Goal: Task Accomplishment & Management: Use online tool/utility

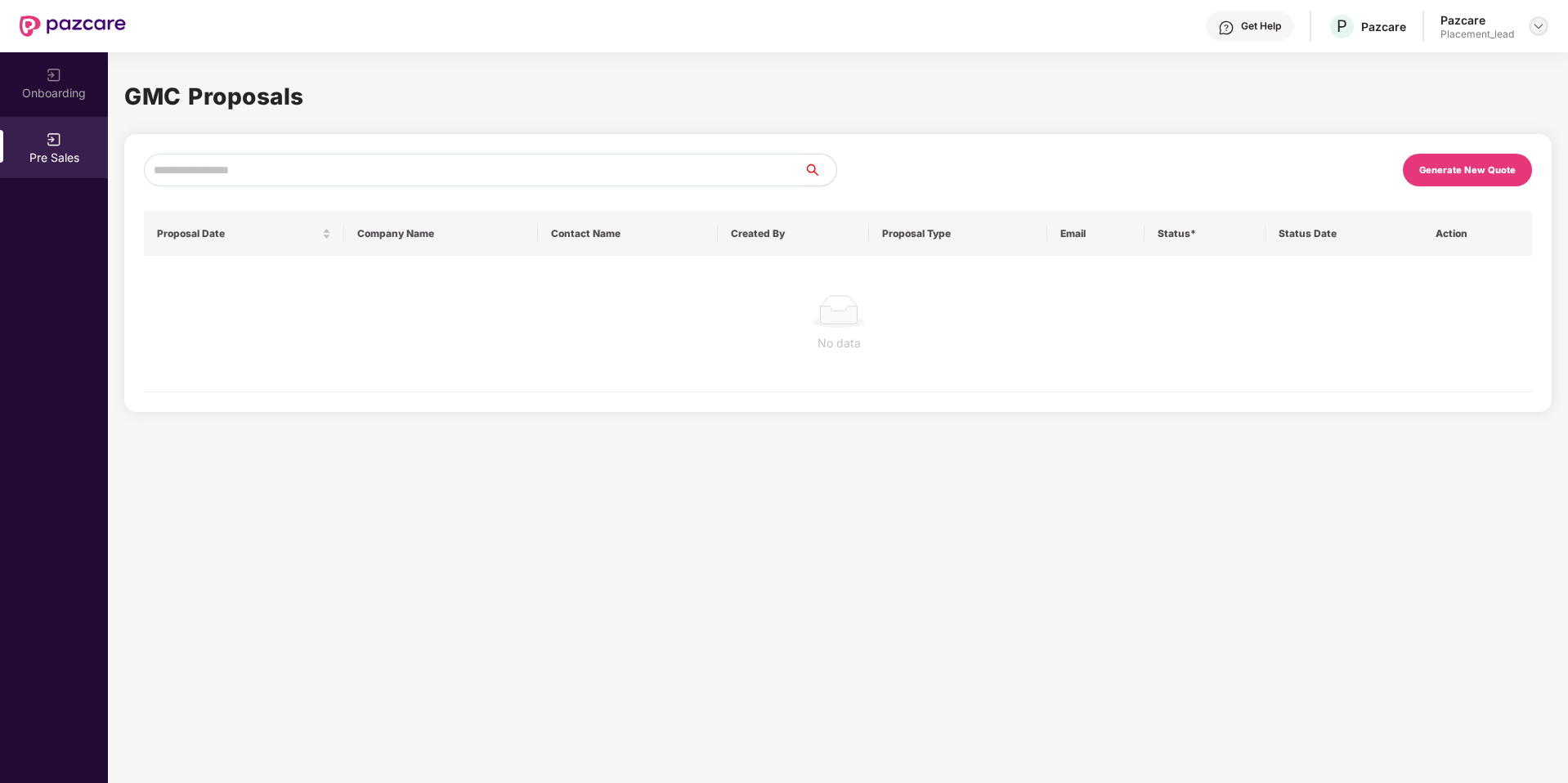
click at [1536, 25] on img at bounding box center [1539, 26] width 13 height 13
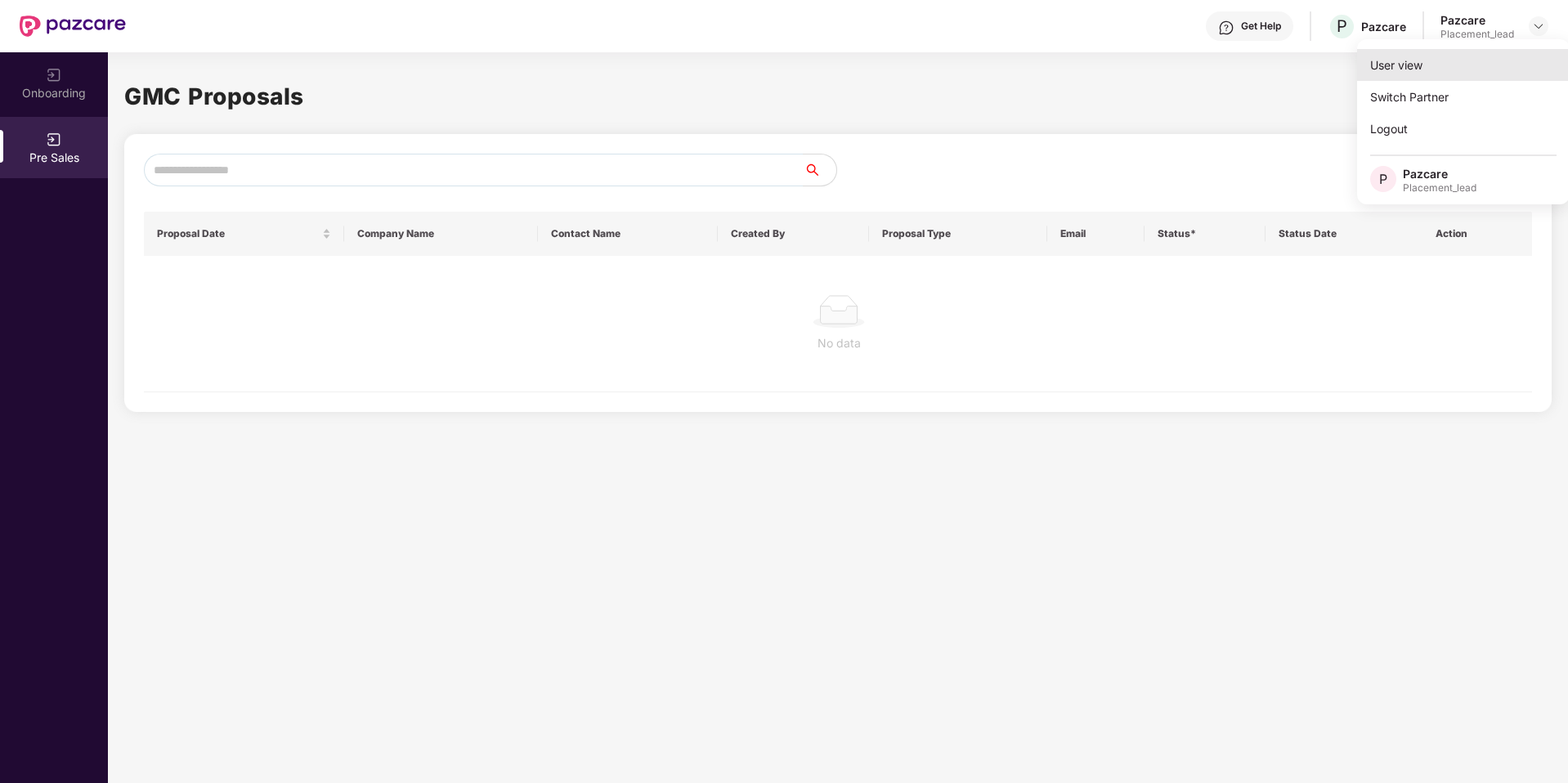
click at [1458, 80] on div "User view" at bounding box center [1464, 65] width 212 height 32
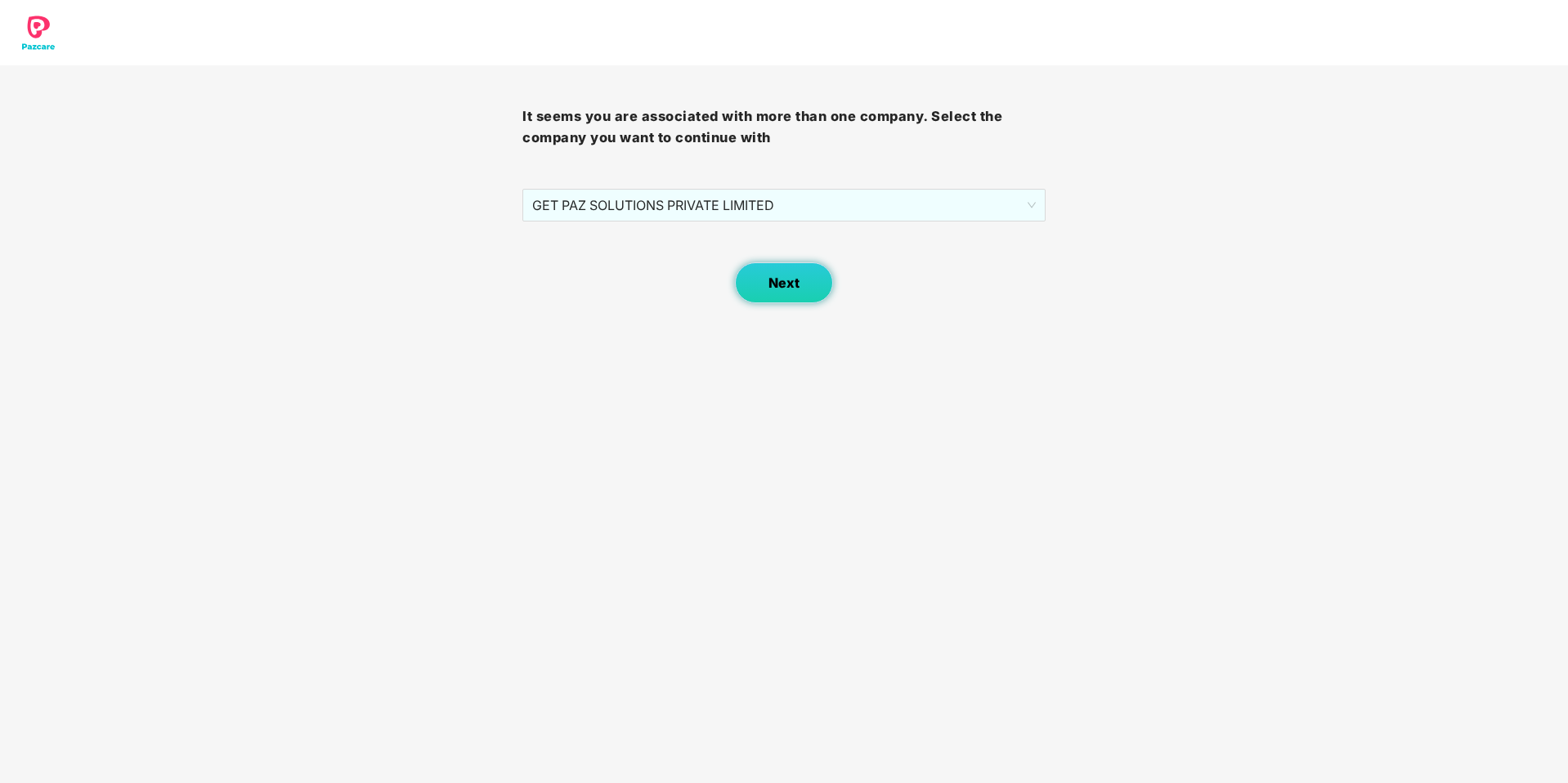
click at [810, 274] on button "Next" at bounding box center [783, 283] width 98 height 41
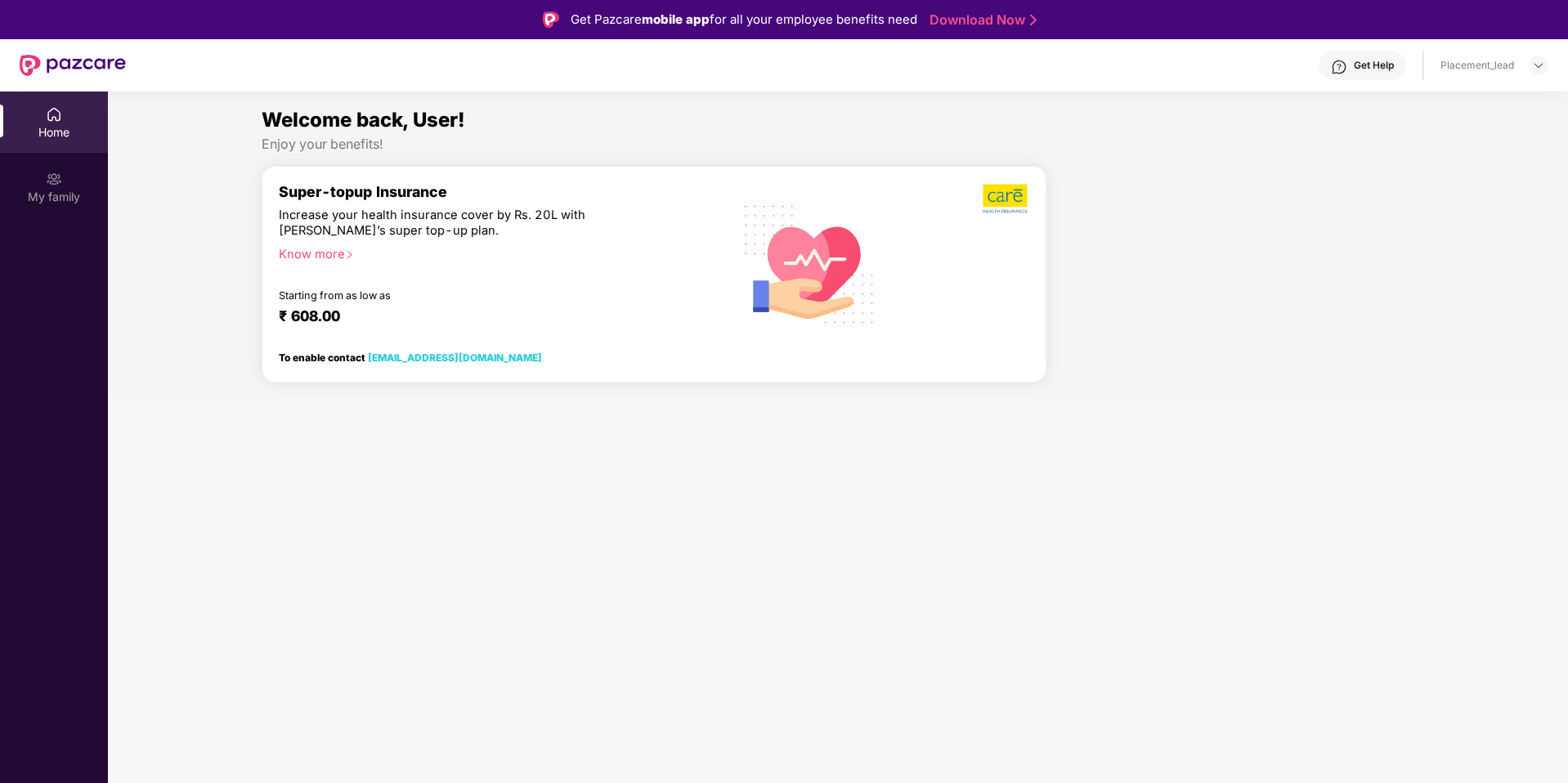
click at [1530, 74] on div at bounding box center [1538, 65] width 19 height 19
click at [1533, 71] on img at bounding box center [1539, 65] width 13 height 13
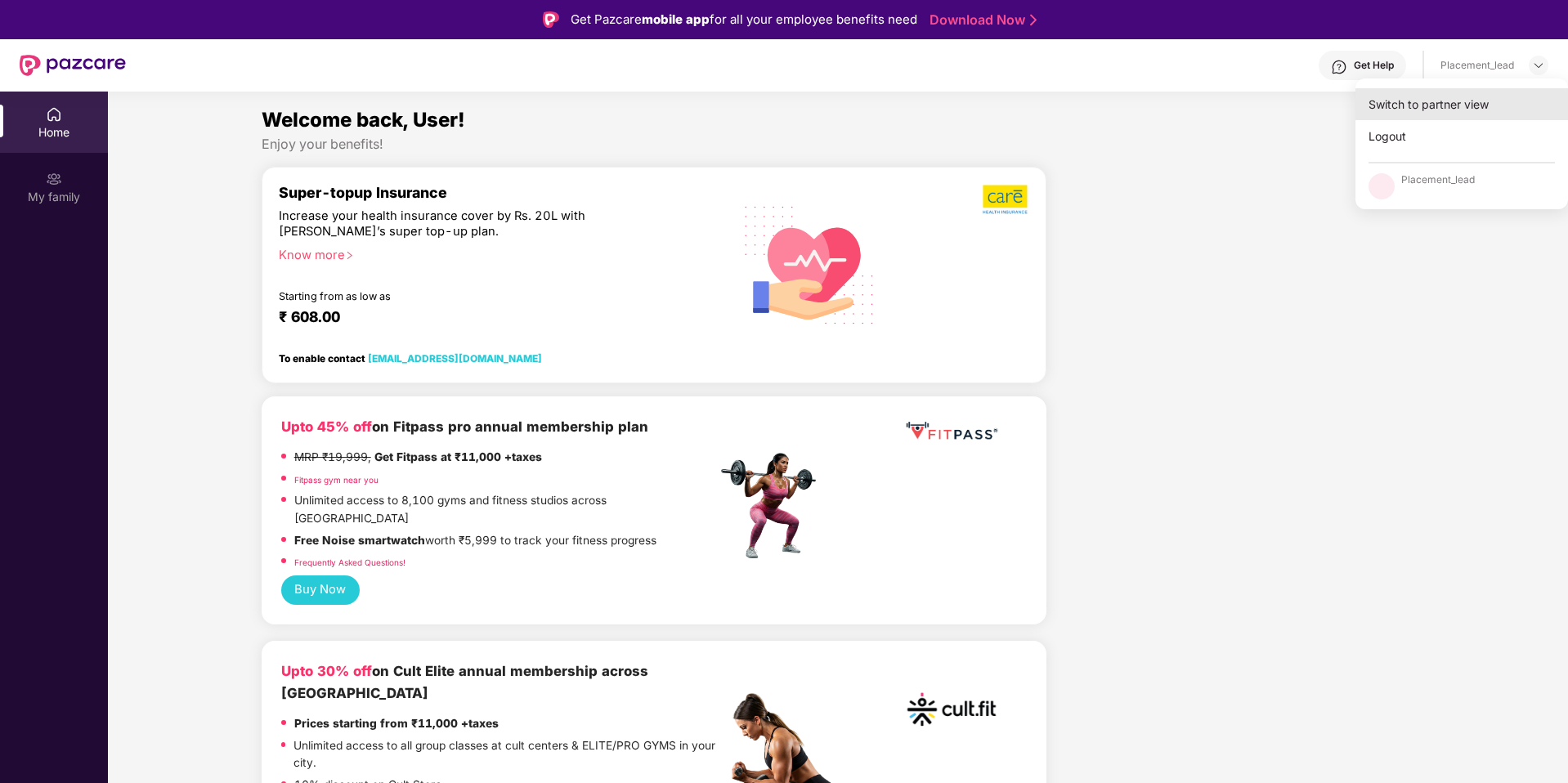
click at [1454, 102] on div "Switch to partner view" at bounding box center [1462, 103] width 212 height 32
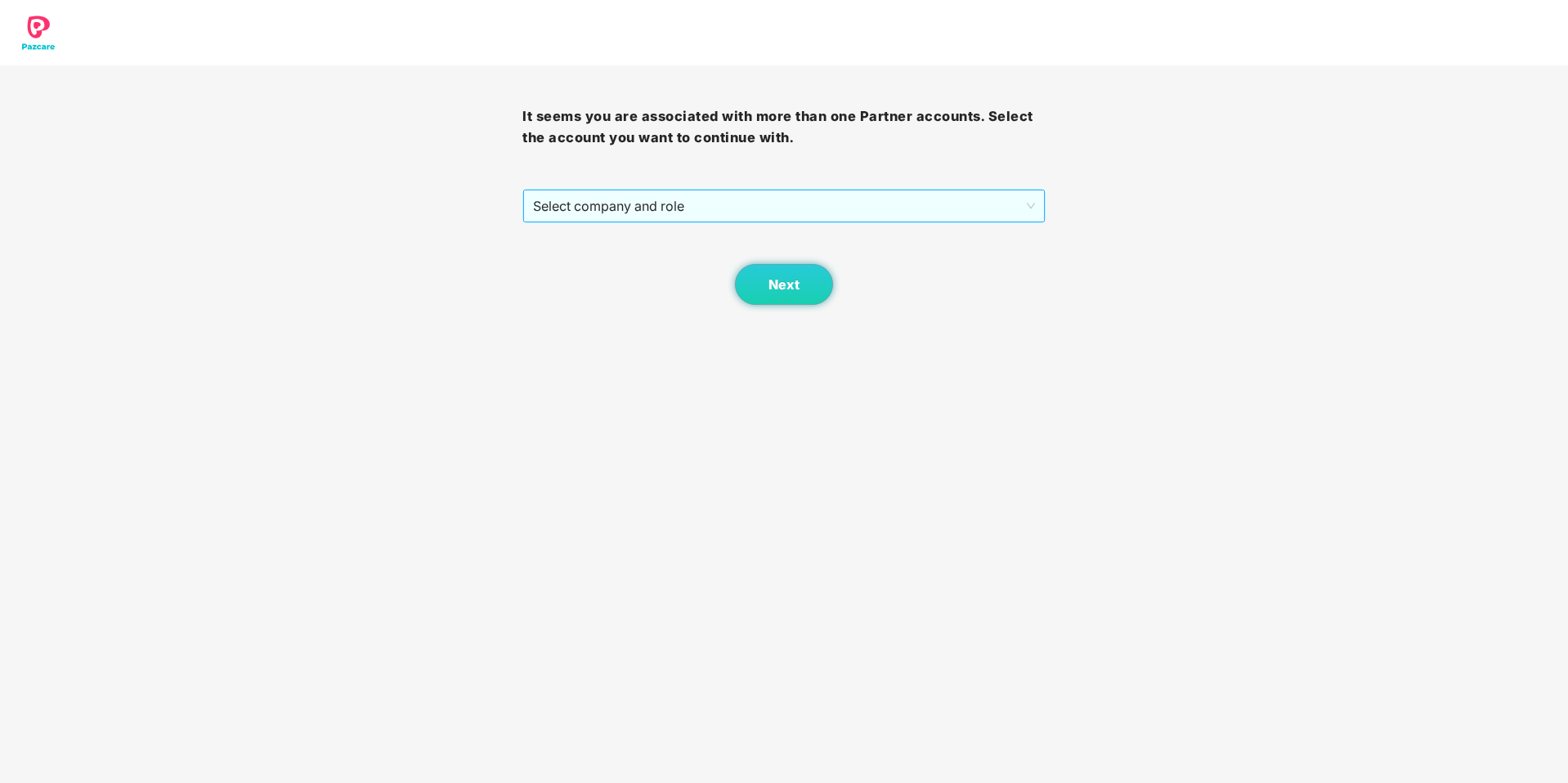
click at [957, 214] on span "Select company and role" at bounding box center [783, 206] width 501 height 31
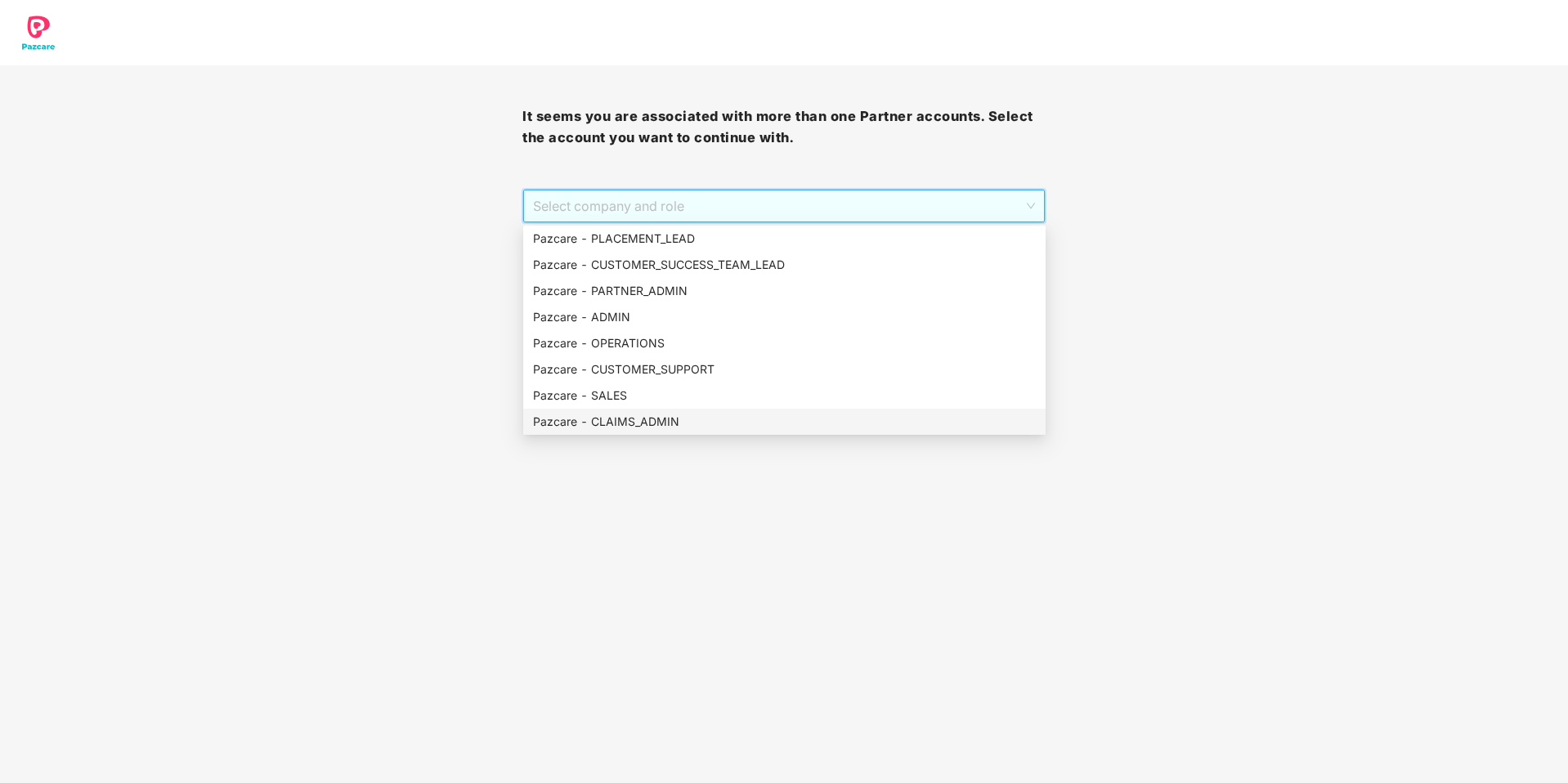
click at [664, 411] on div "Pazcare - CLAIMS_ADMIN" at bounding box center [784, 421] width 522 height 27
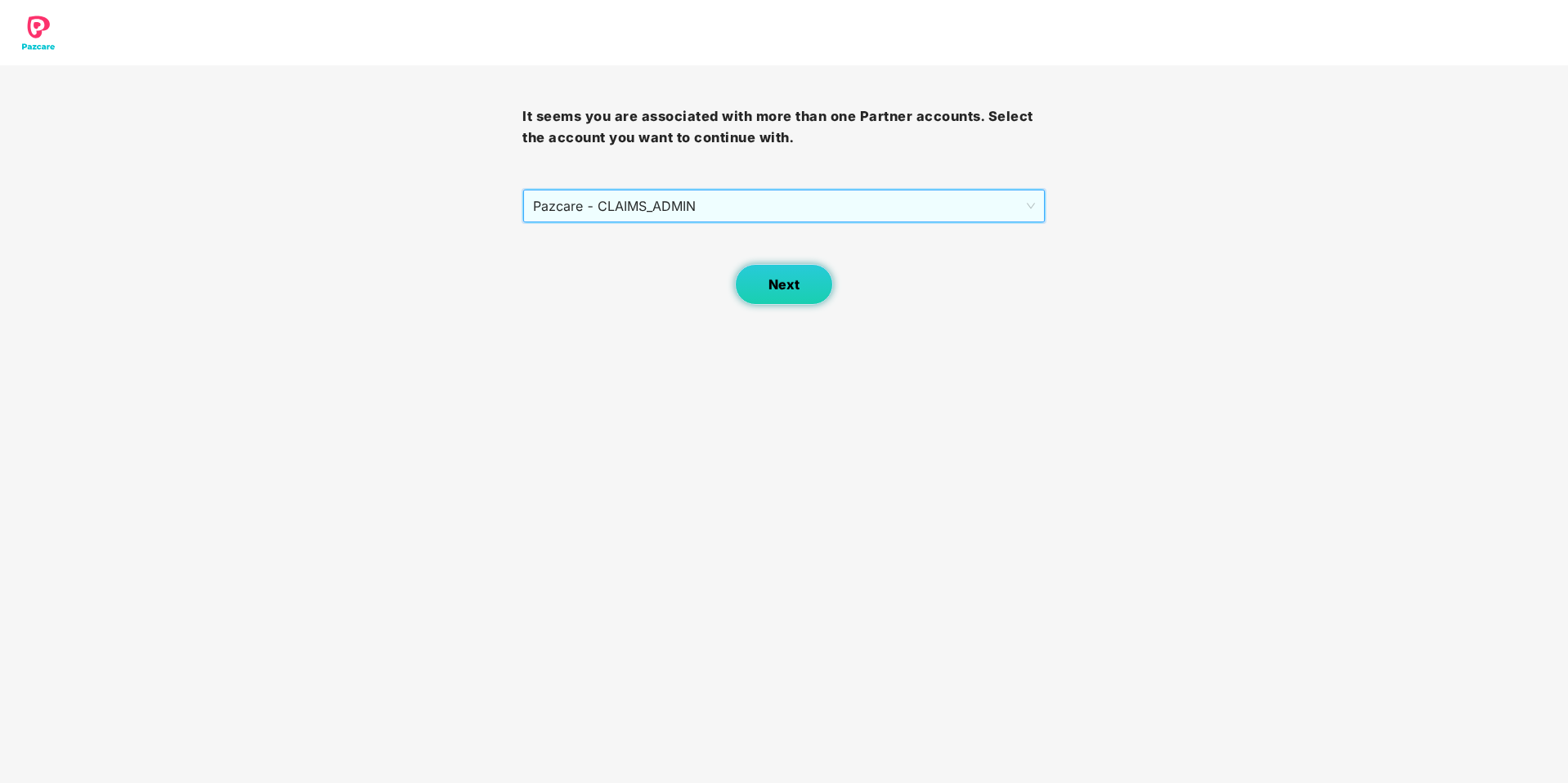
click at [790, 292] on span "Next" at bounding box center [784, 285] width 31 height 16
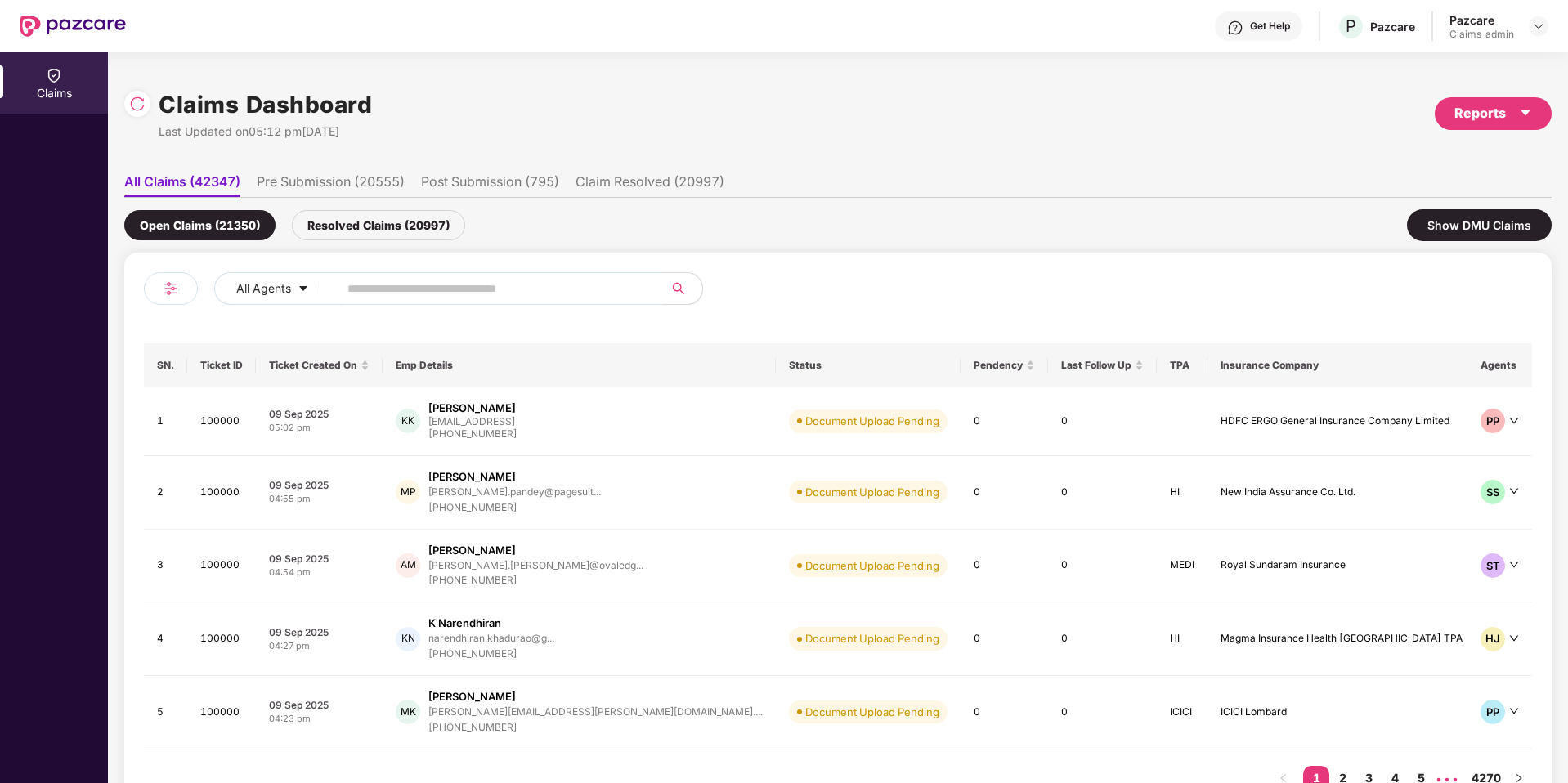
click at [335, 194] on li "Pre Submission (20555)" at bounding box center [331, 185] width 148 height 24
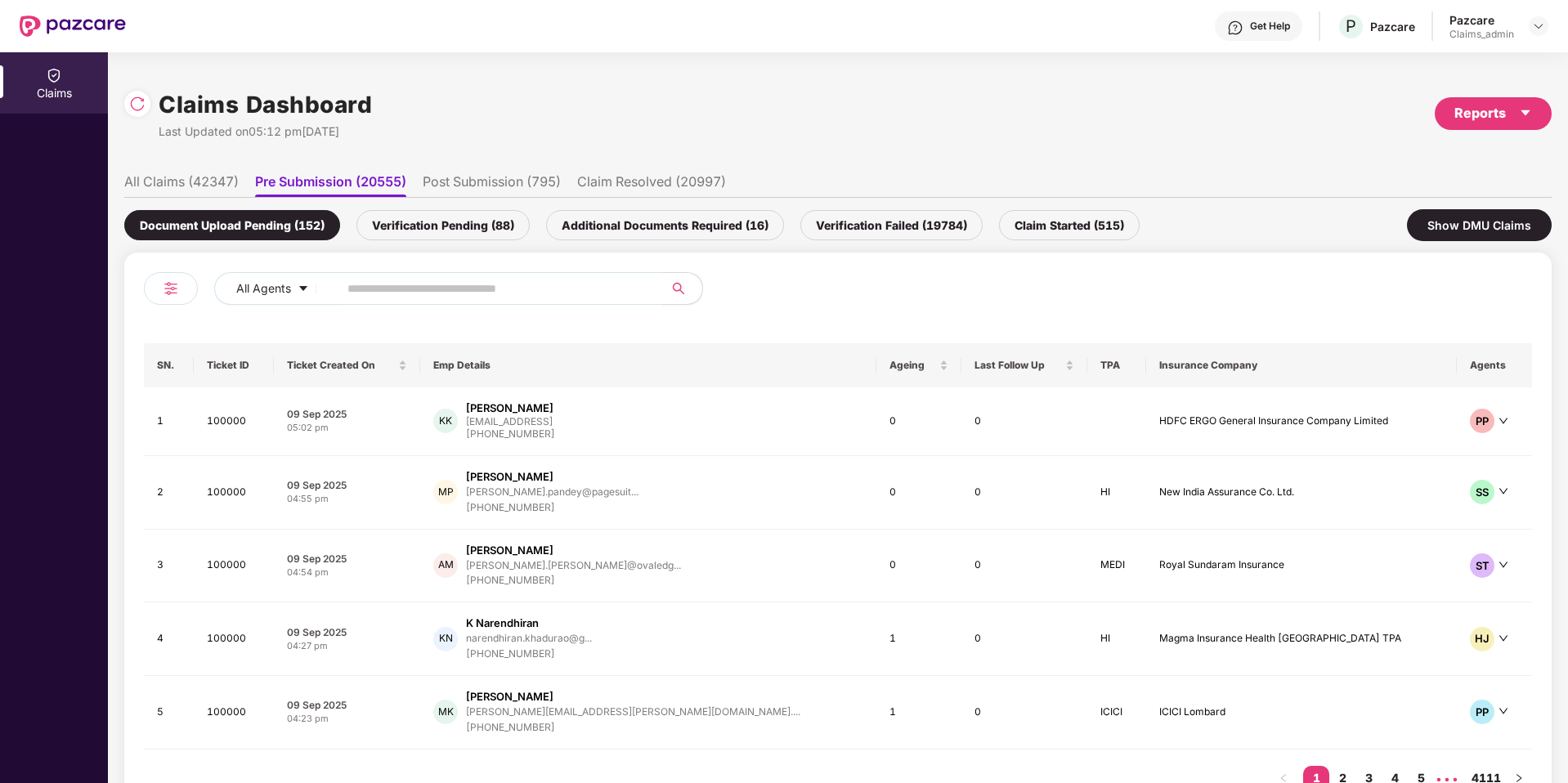
click at [460, 219] on div "Verification Pending (88)" at bounding box center [442, 224] width 173 height 30
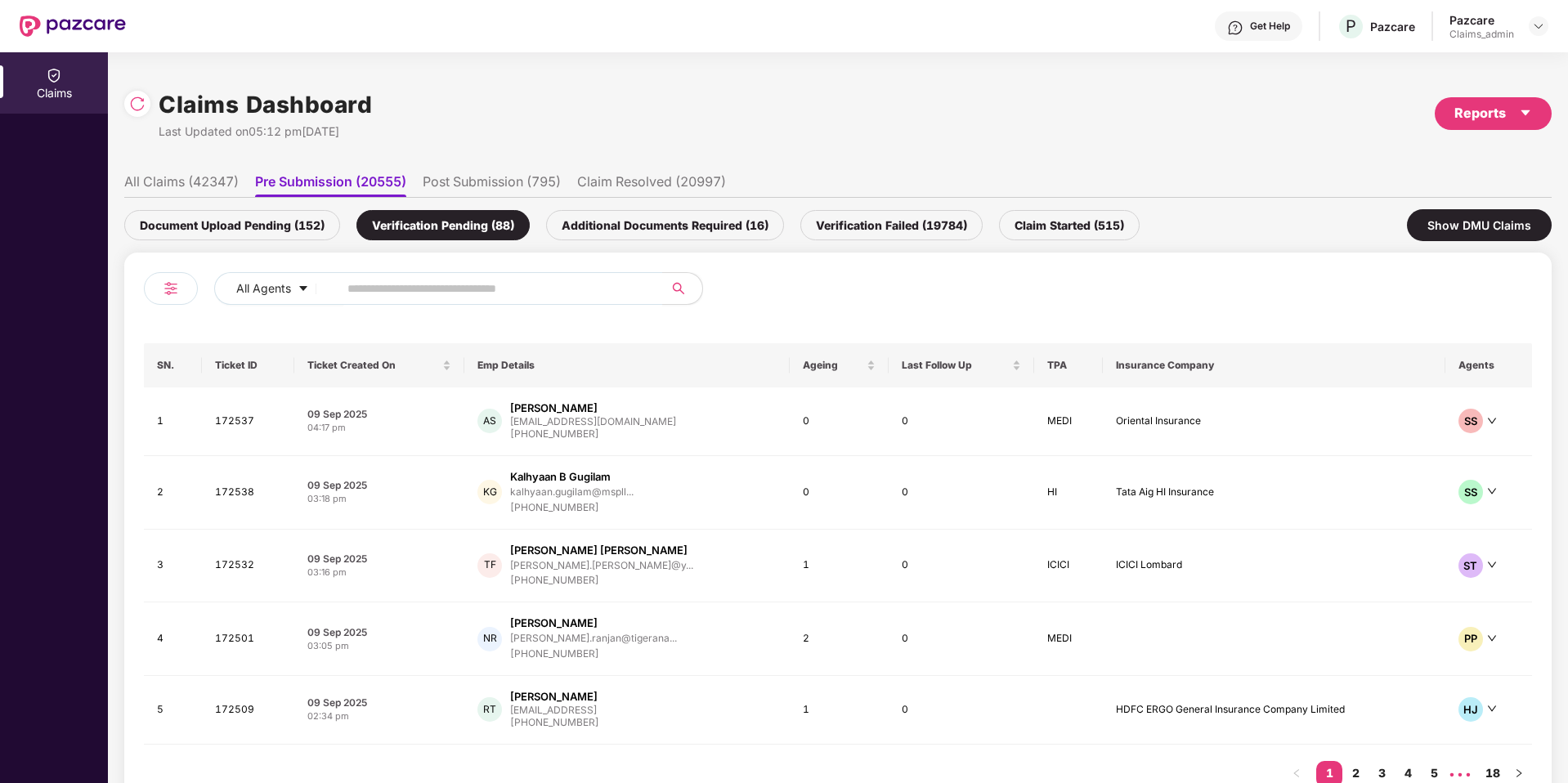
click at [527, 177] on li "Post Submission (795)" at bounding box center [491, 185] width 138 height 24
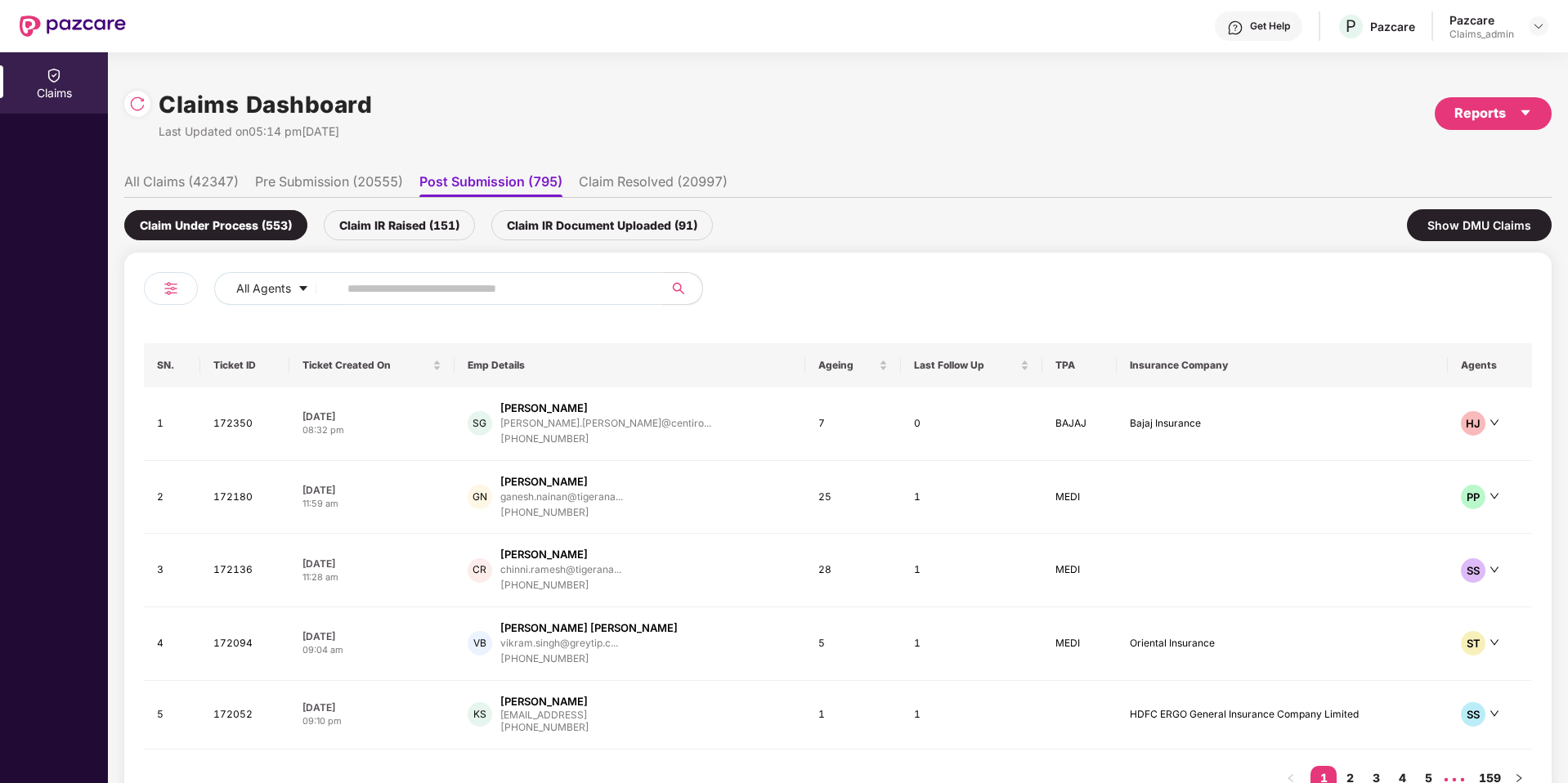
click at [596, 224] on div "Claim IR Document Uploaded (91)" at bounding box center [602, 224] width 222 height 30
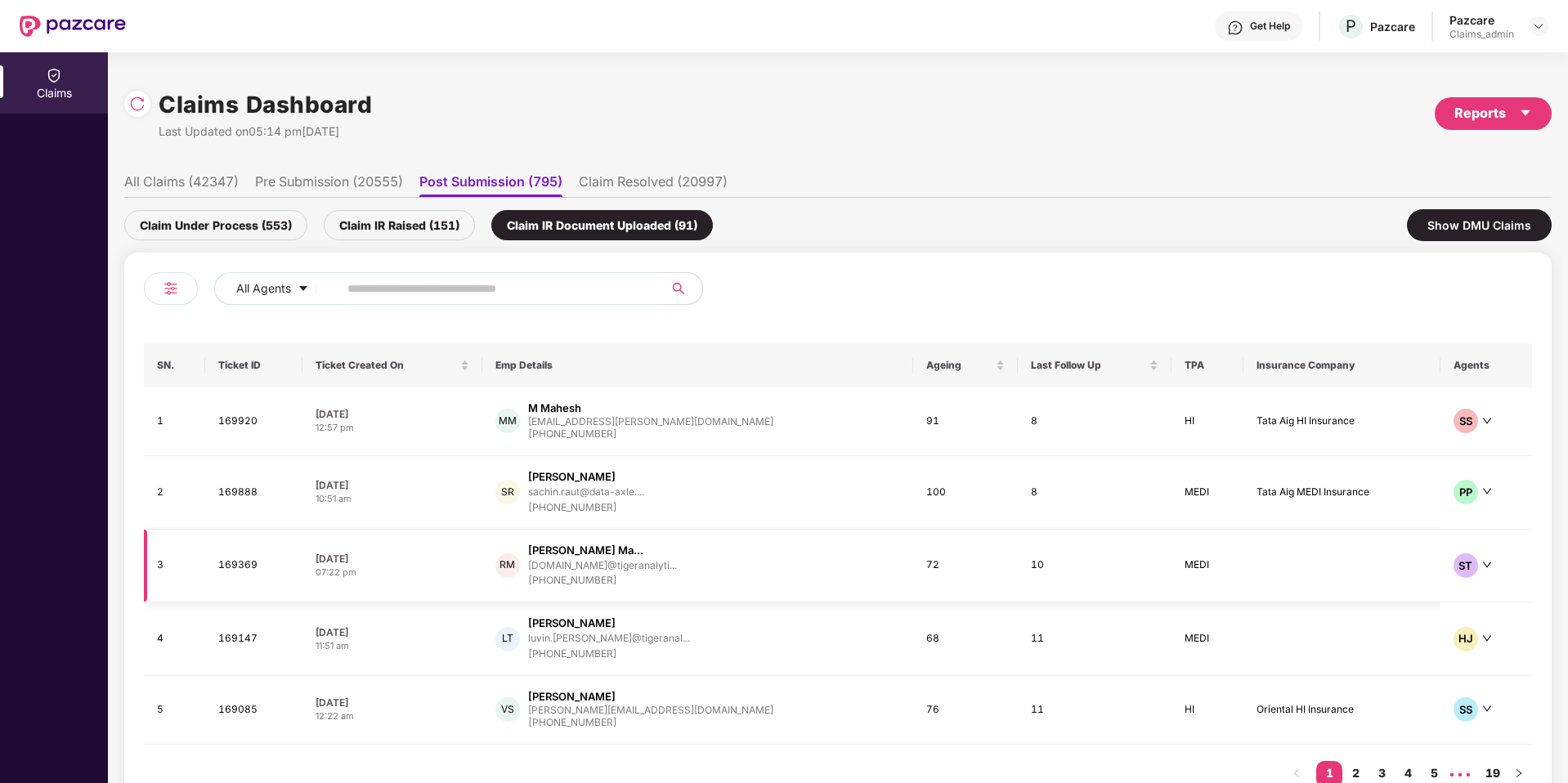
click at [362, 558] on div "[DATE]" at bounding box center [393, 558] width 154 height 14
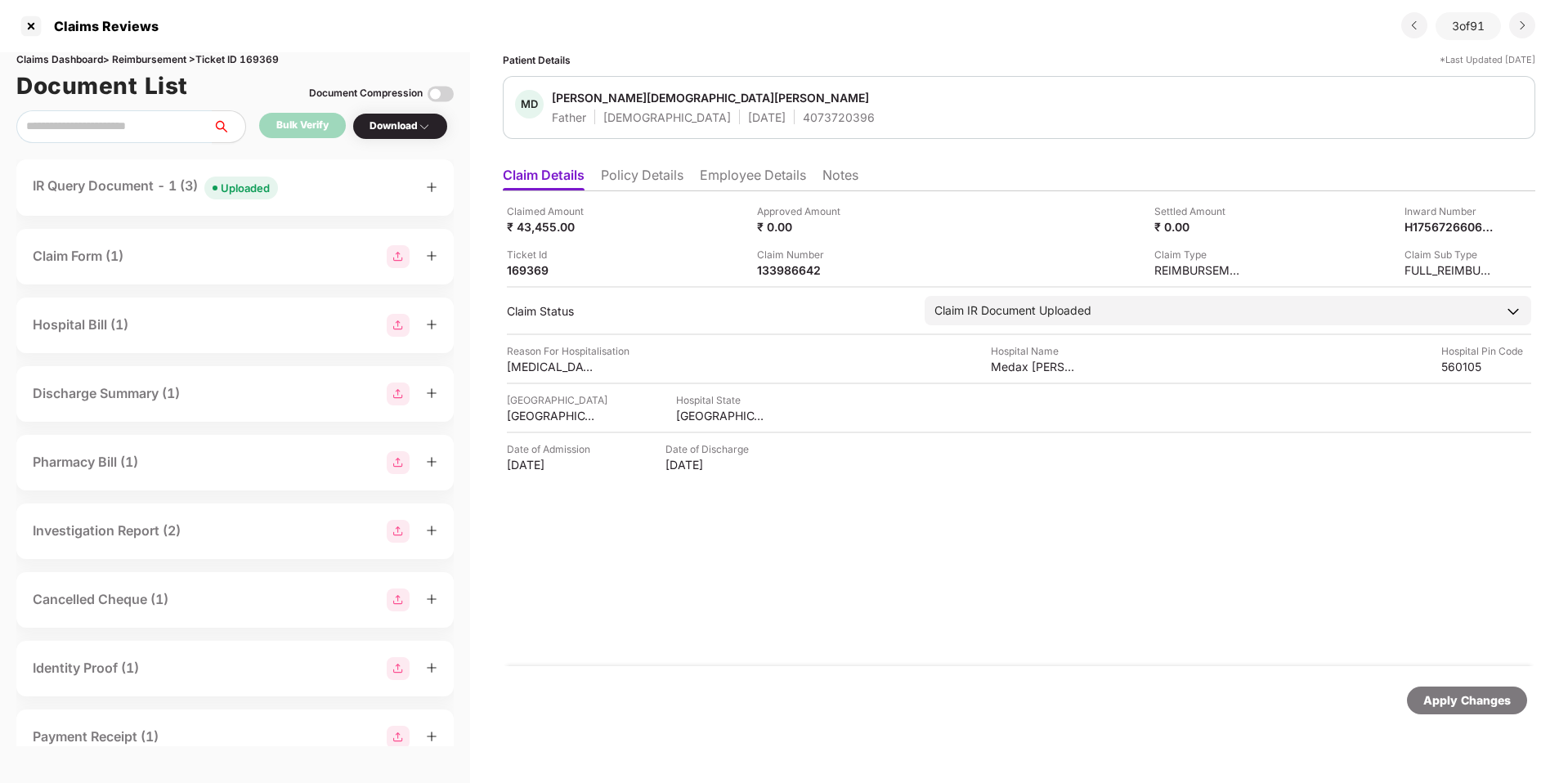
click at [262, 187] on div "Uploaded" at bounding box center [245, 188] width 49 height 16
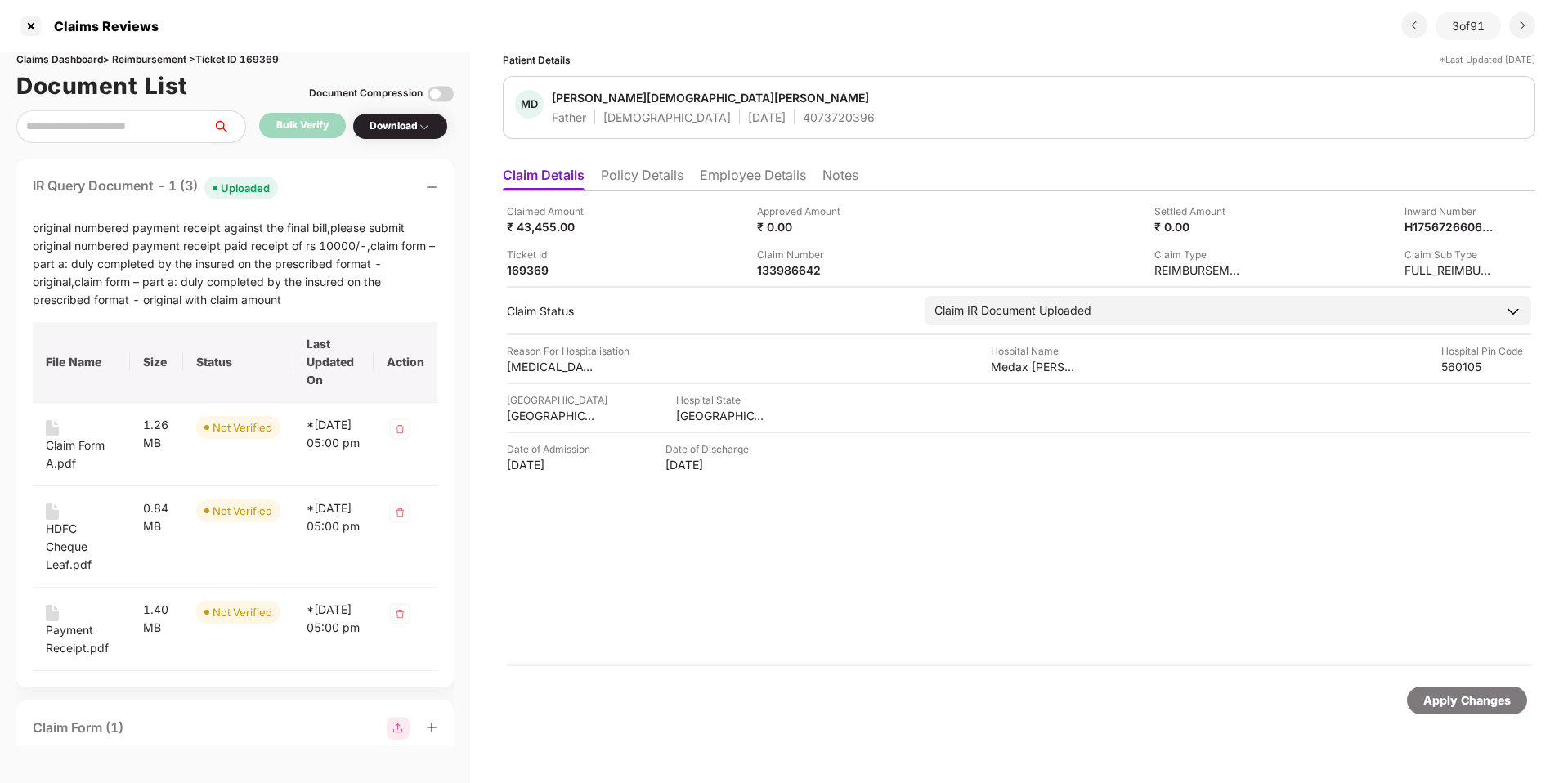
click at [262, 187] on div "Uploaded" at bounding box center [245, 188] width 49 height 16
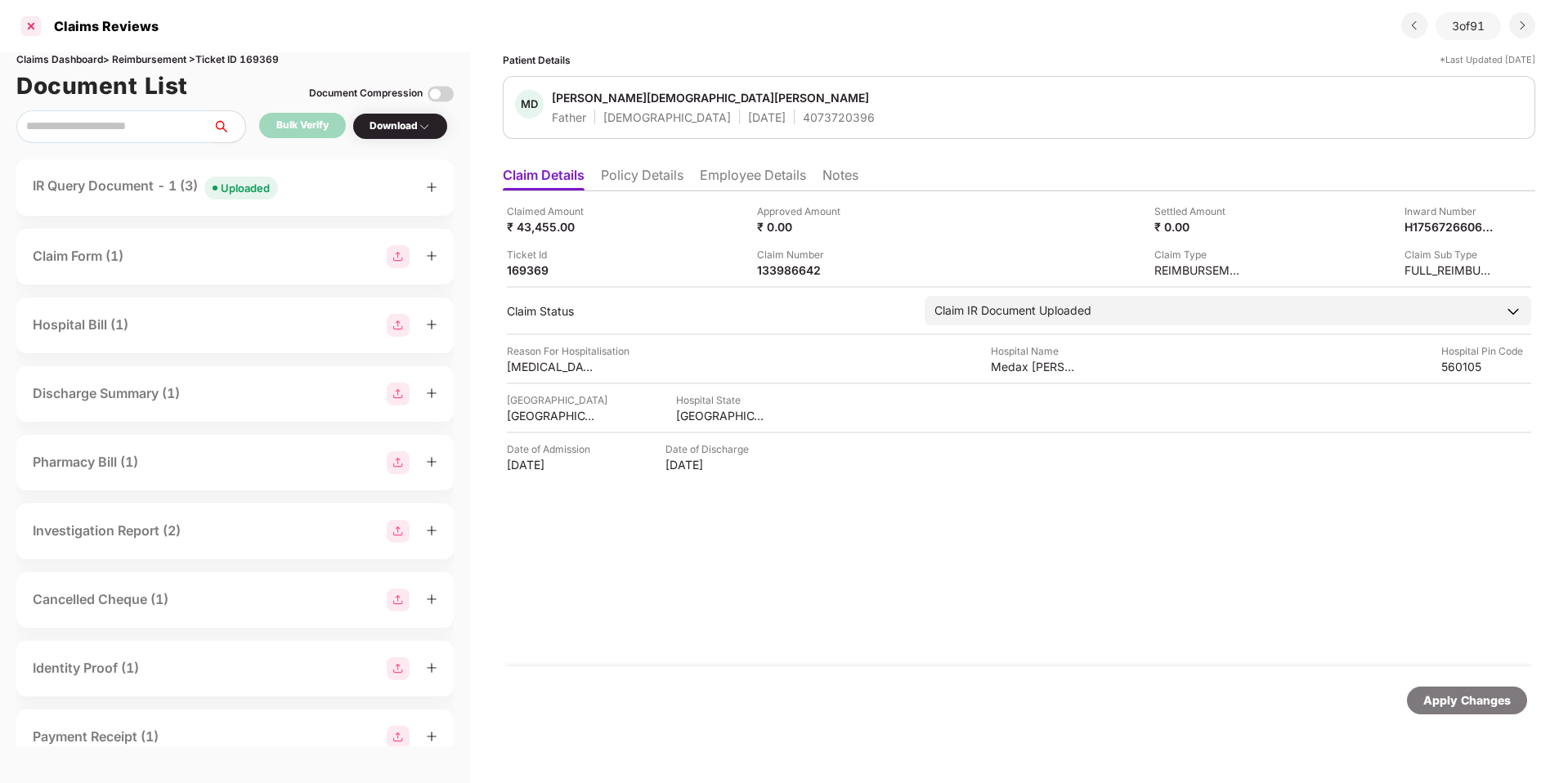
click at [40, 37] on div at bounding box center [31, 26] width 27 height 27
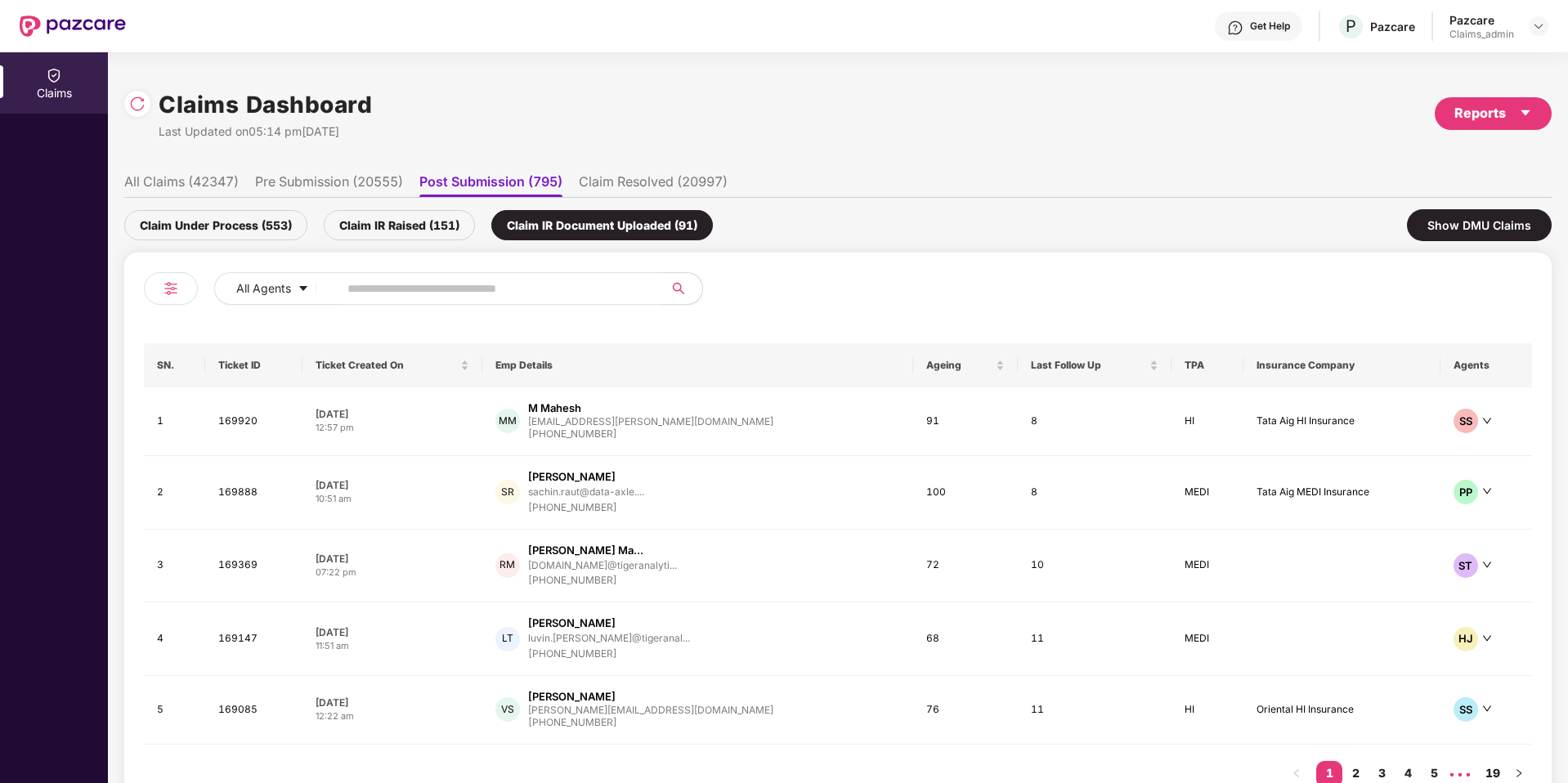
click at [405, 223] on div "Claim IR Raised (151)" at bounding box center [398, 224] width 151 height 30
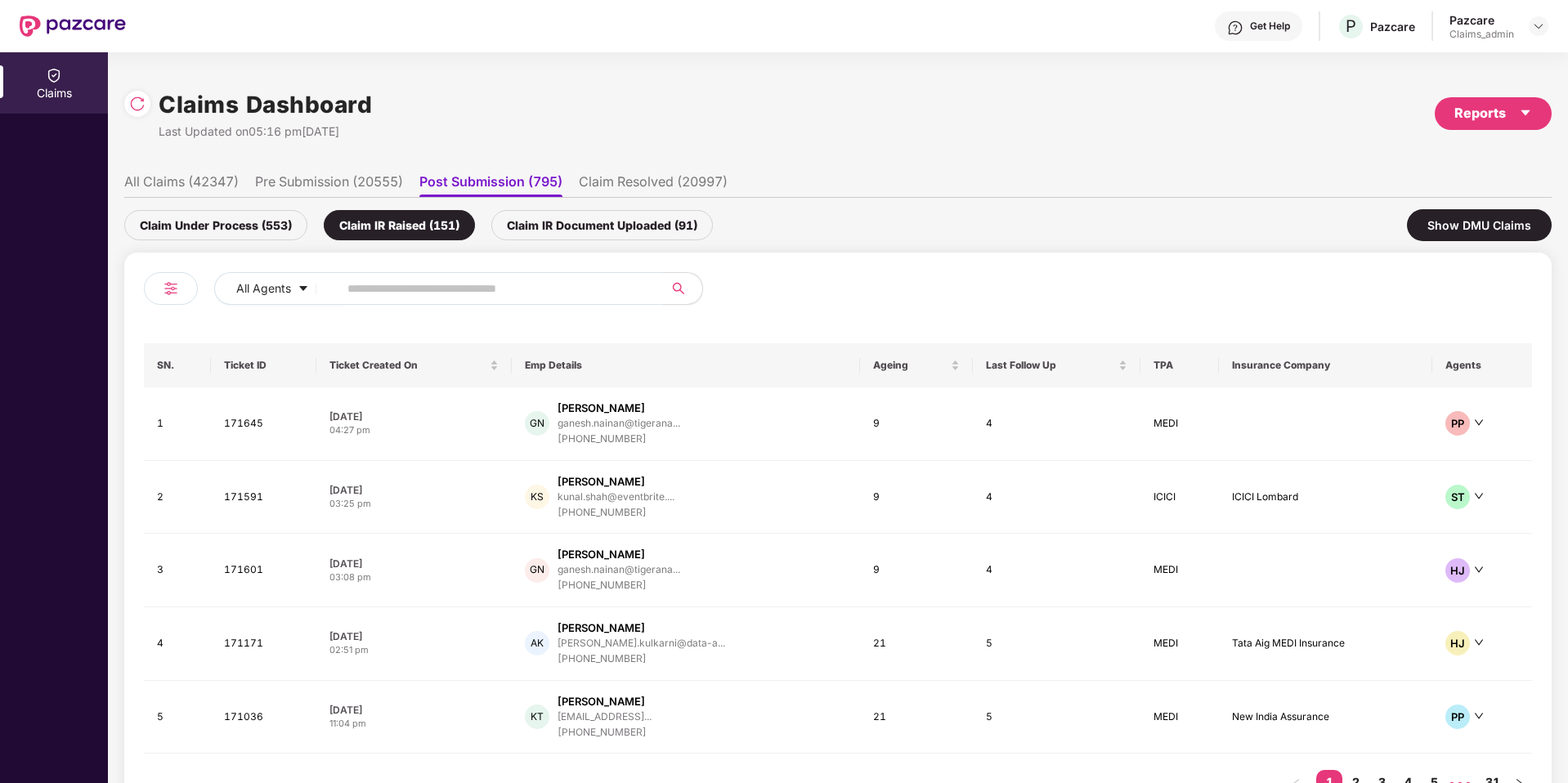
click at [552, 240] on div "Claim Under Process (553) Claim IR Raised (151) Claim IR Document Uploaded (91)…" at bounding box center [838, 225] width 1427 height 55
click at [561, 230] on div "Claim IR Document Uploaded (91)" at bounding box center [602, 224] width 222 height 30
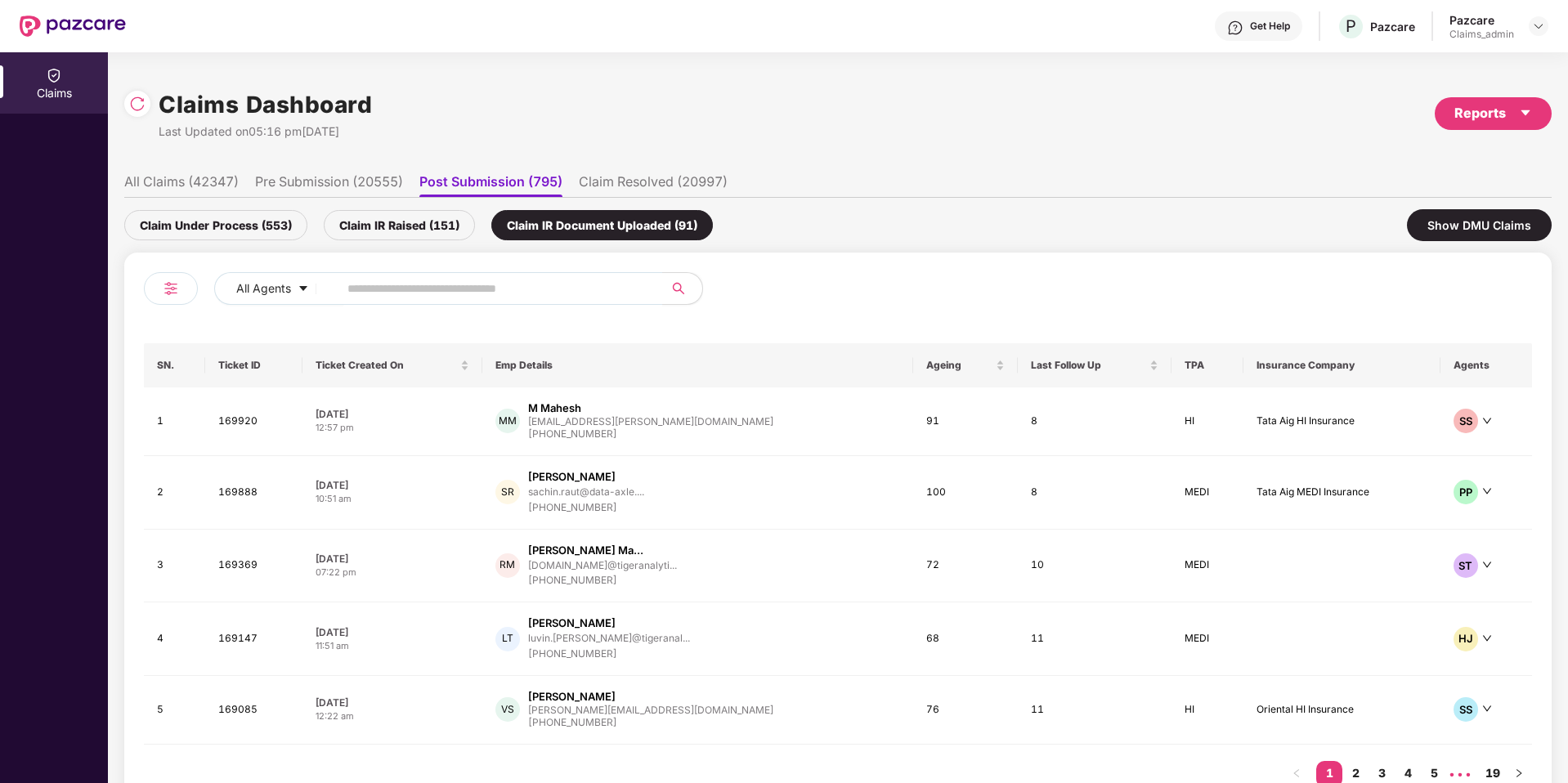
click at [197, 182] on li "All Claims (42347)" at bounding box center [181, 185] width 114 height 24
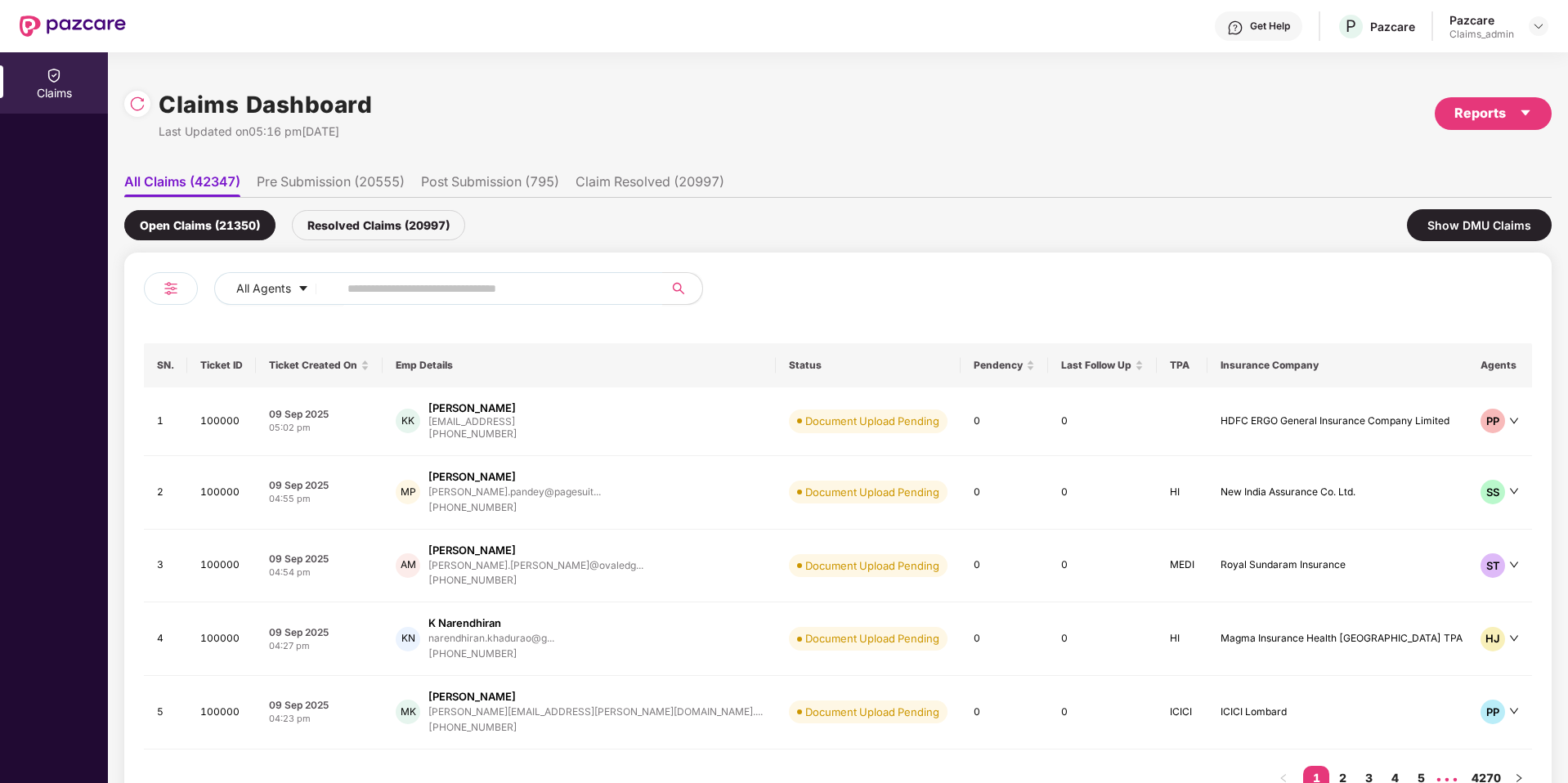
click at [309, 182] on li "Pre Submission (20555)" at bounding box center [331, 185] width 148 height 24
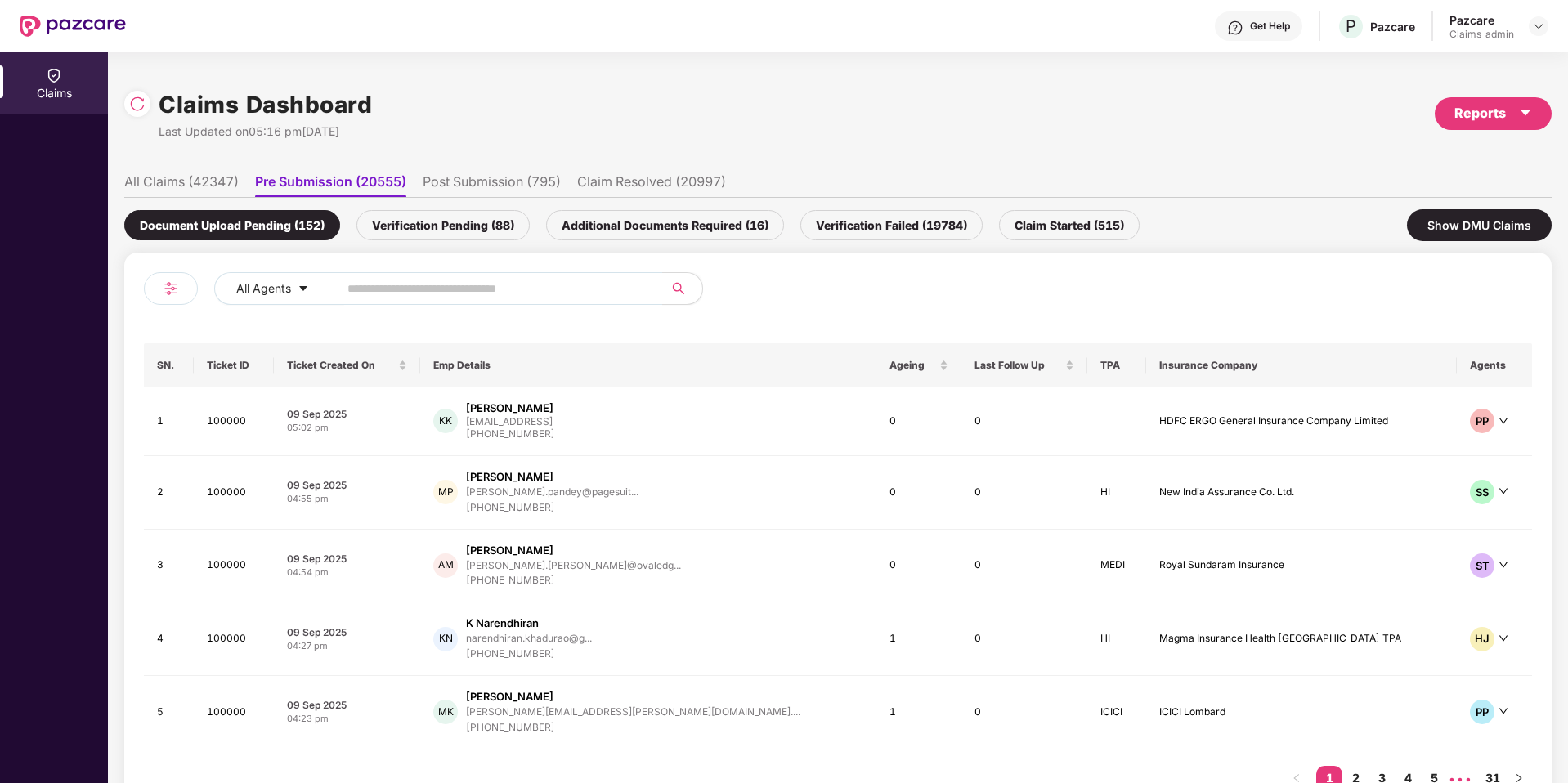
click at [413, 231] on div "Verification Pending (88)" at bounding box center [442, 224] width 173 height 30
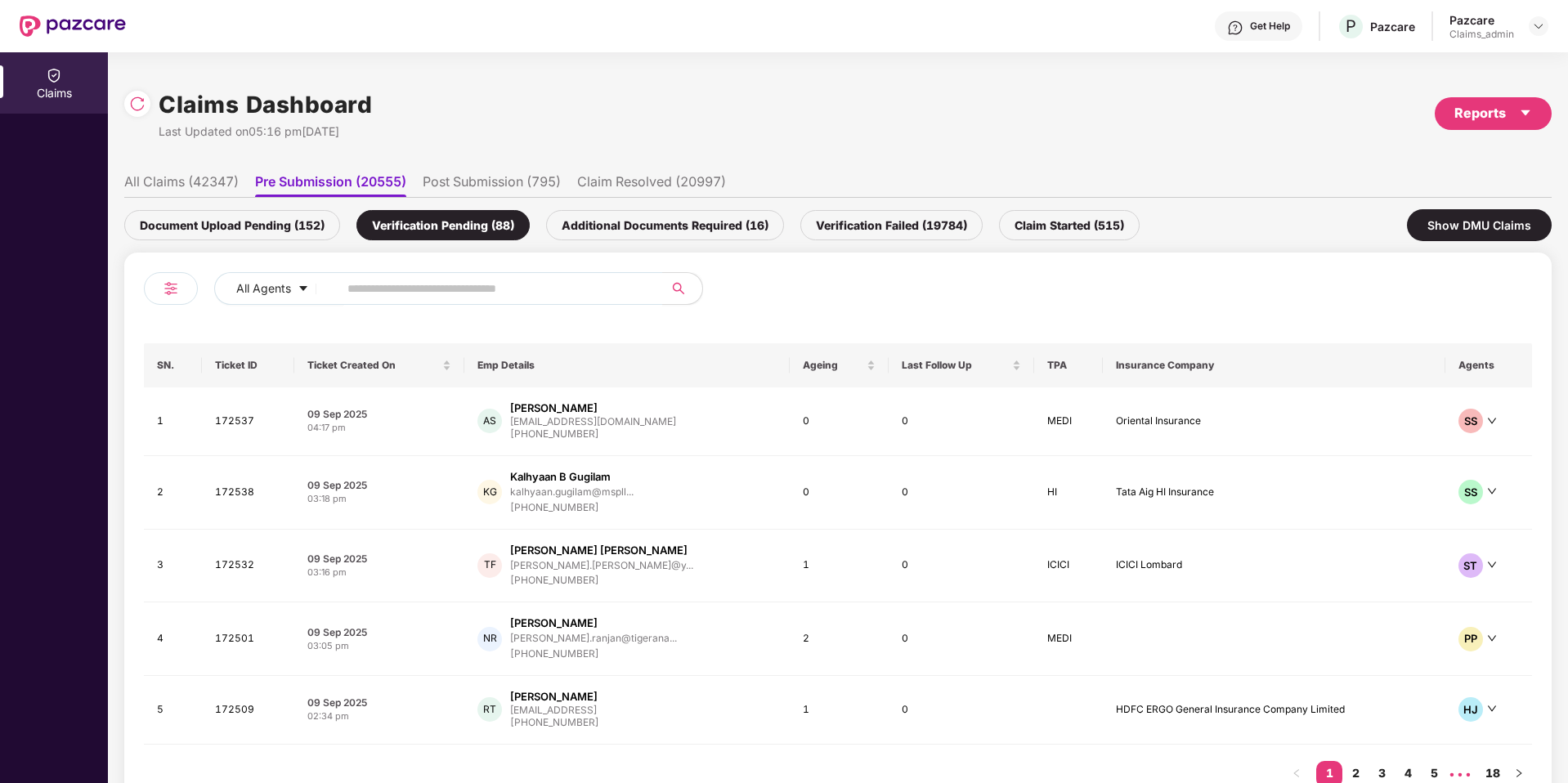
click at [724, 219] on div "Additional Documents Required (16)" at bounding box center [665, 224] width 238 height 30
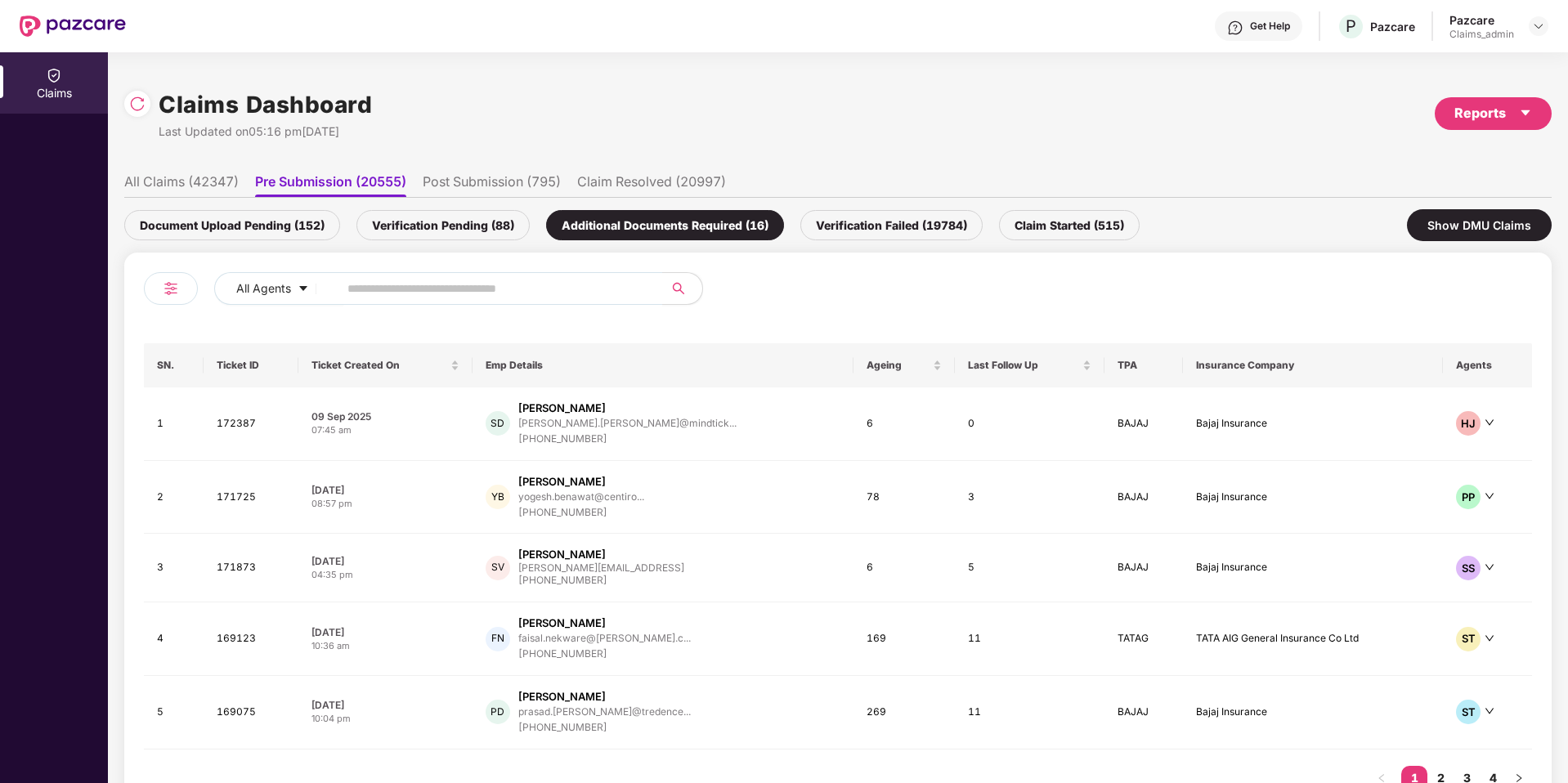
click at [472, 217] on div "Verification Pending (88)" at bounding box center [442, 224] width 173 height 30
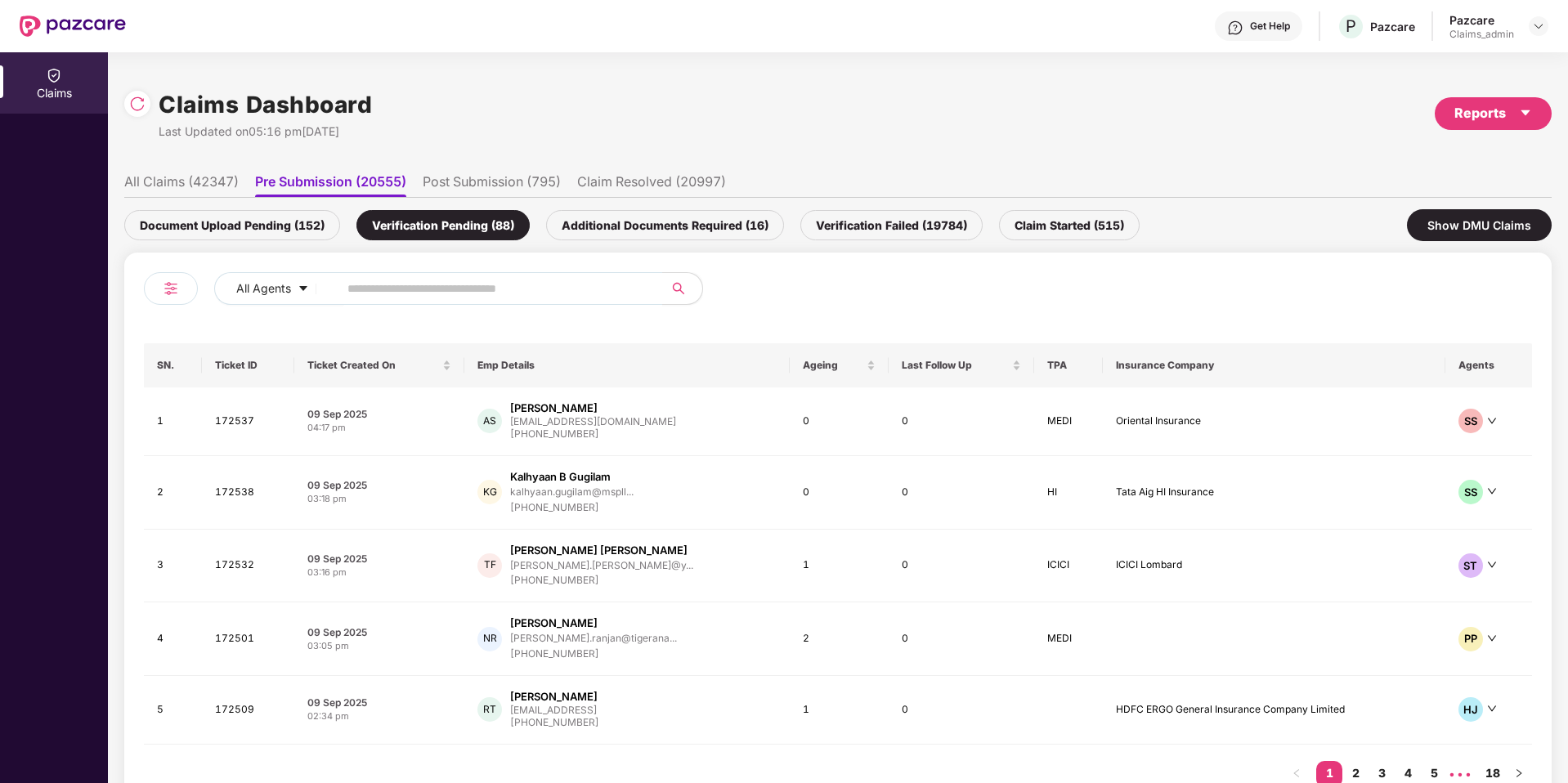
click at [1094, 227] on div "Claim Started (515)" at bounding box center [1070, 224] width 141 height 30
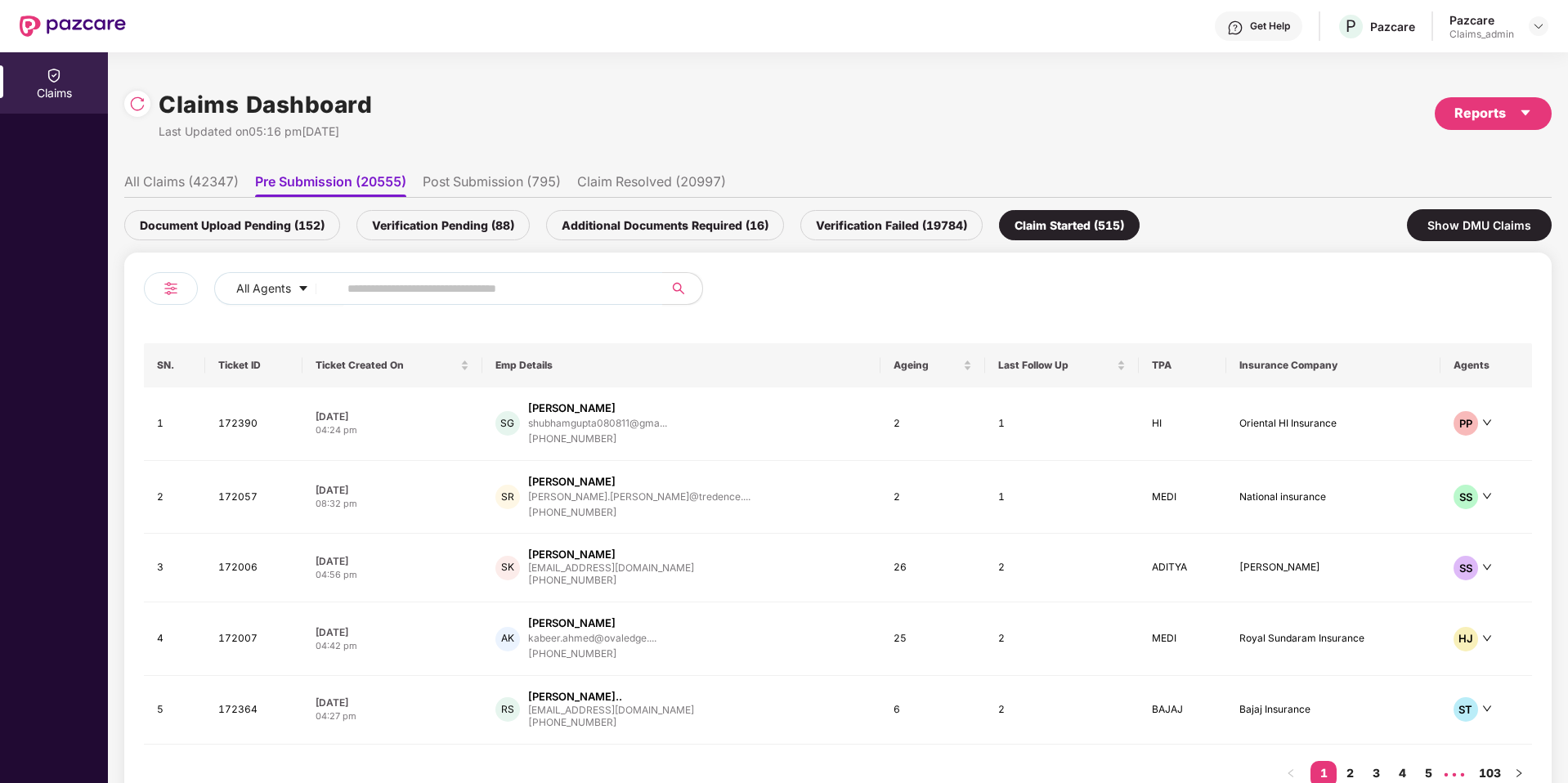
click at [512, 186] on li "Post Submission (795)" at bounding box center [491, 185] width 138 height 24
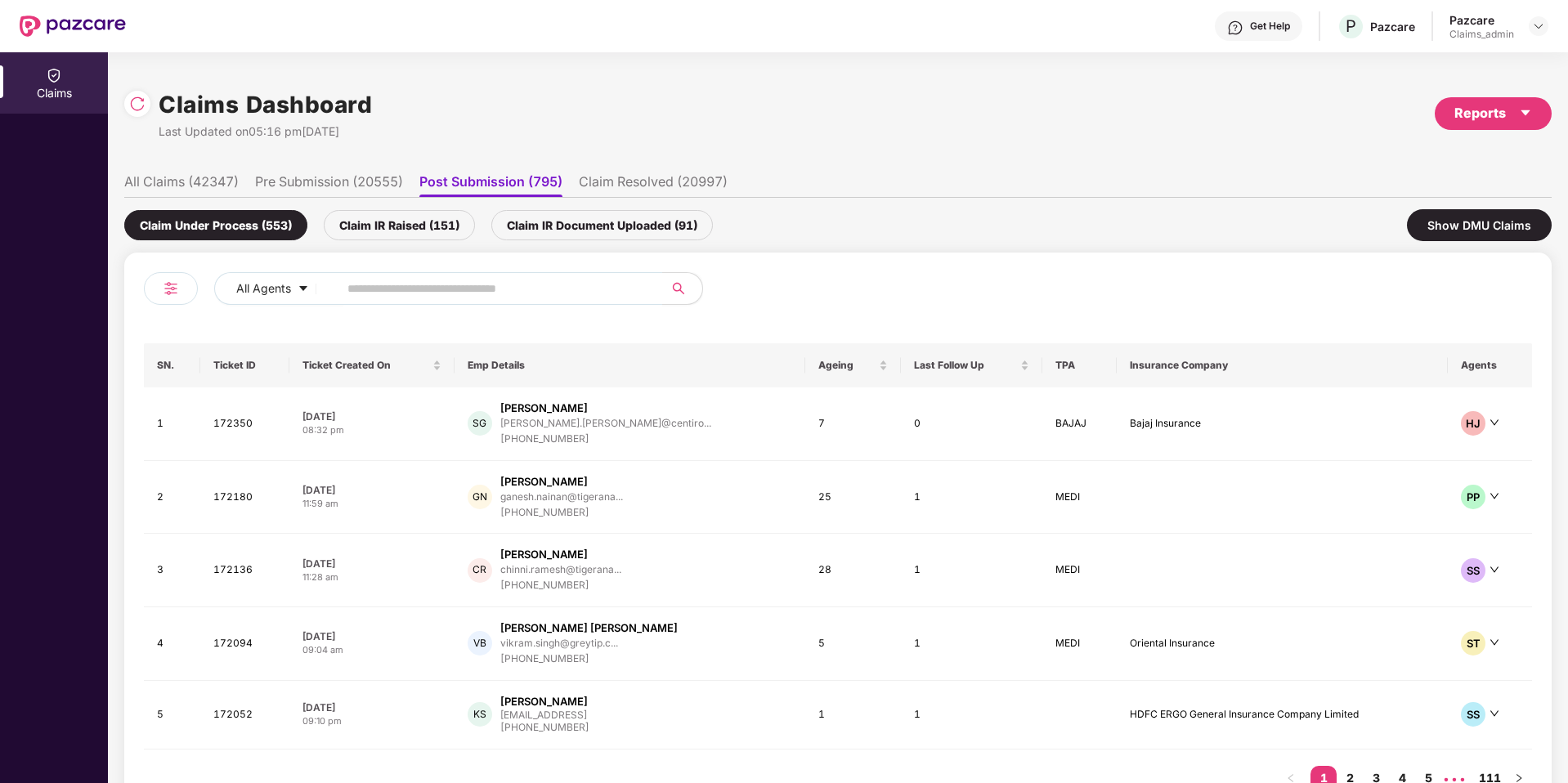
click at [550, 221] on div "Claim IR Document Uploaded (91)" at bounding box center [602, 224] width 222 height 30
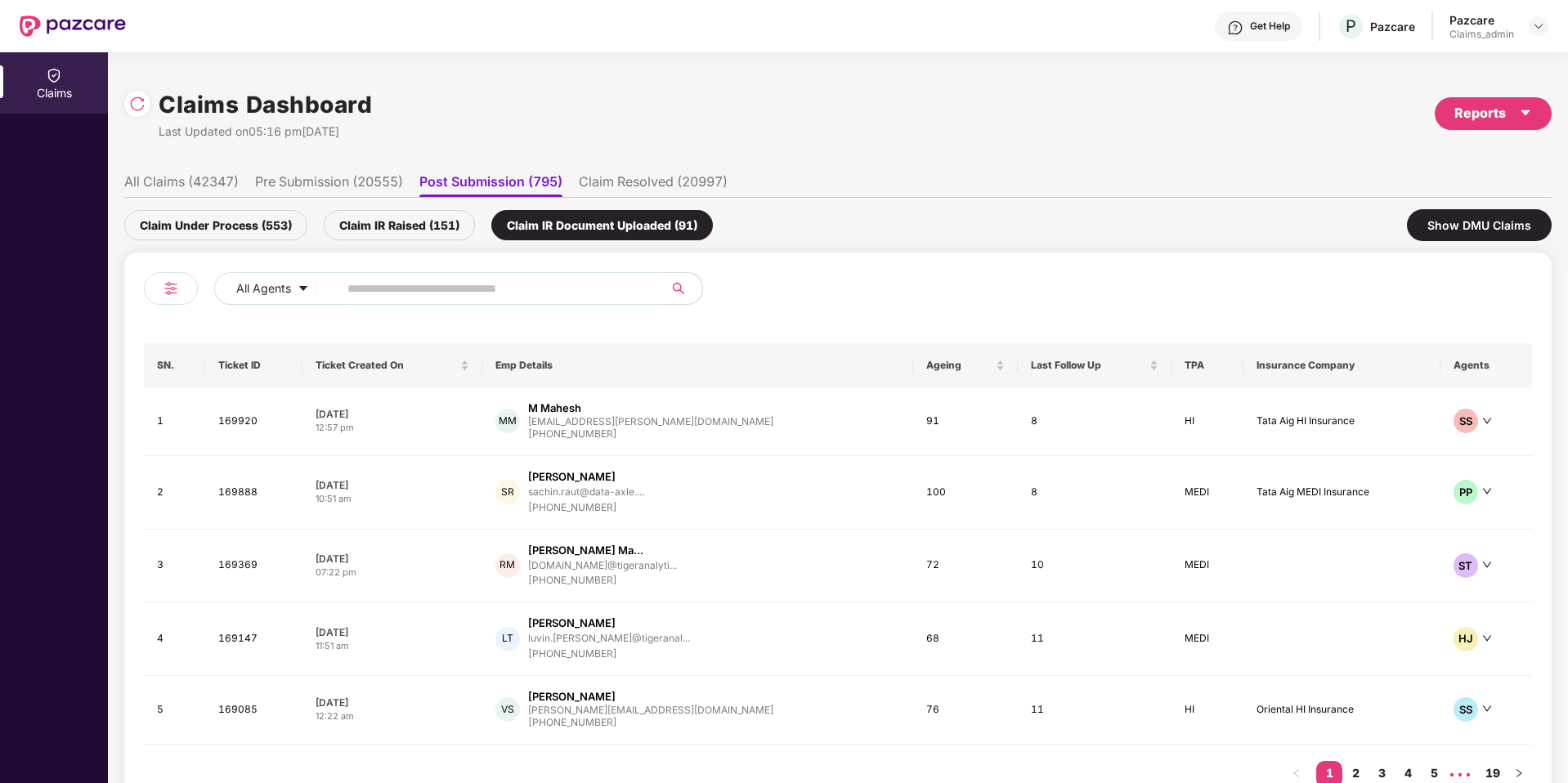
click at [379, 232] on div "Claim IR Raised (151)" at bounding box center [398, 224] width 151 height 30
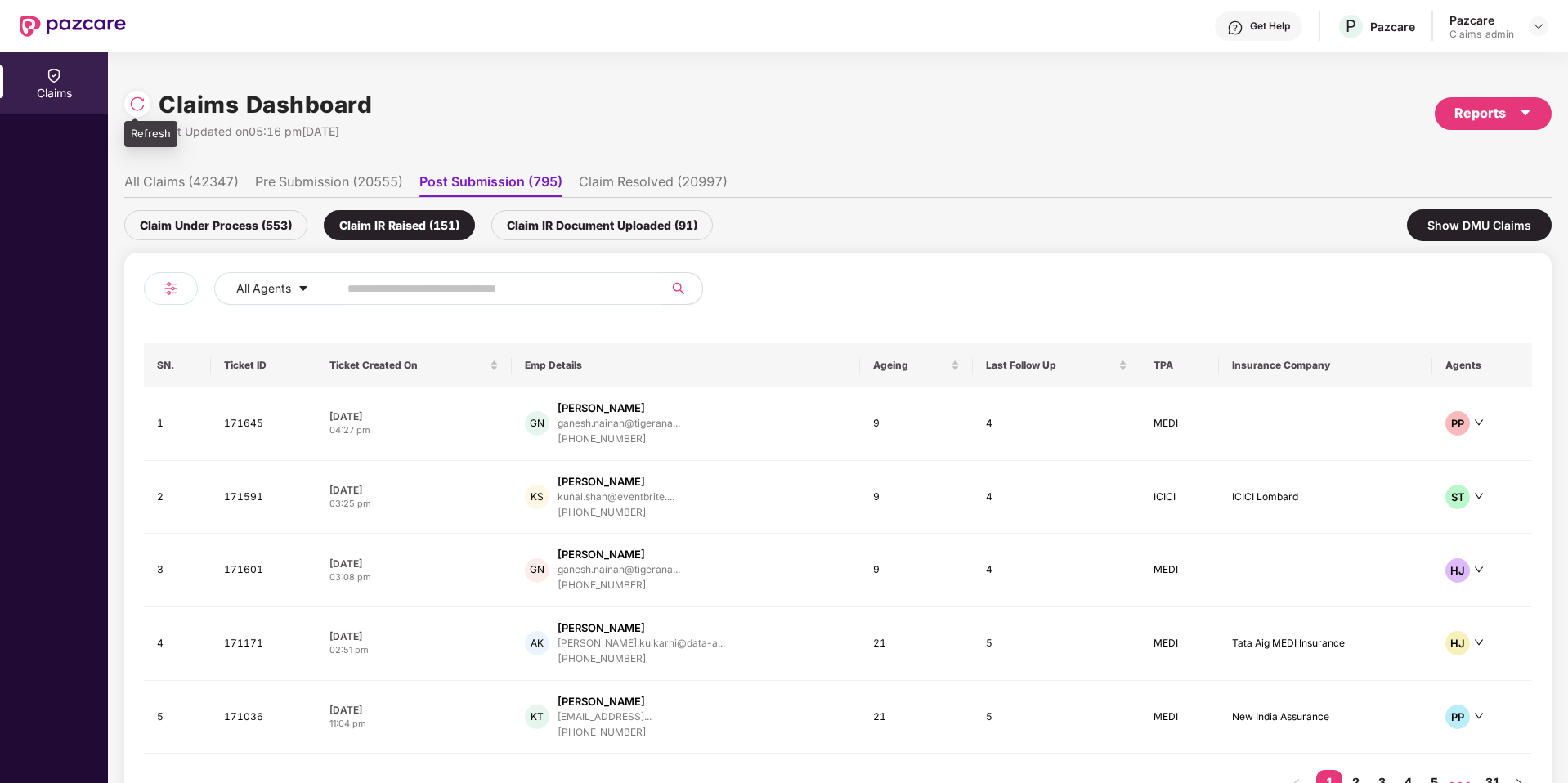
click at [139, 107] on img at bounding box center [137, 103] width 16 height 16
click at [310, 179] on li "Pre Submission (20553)" at bounding box center [329, 185] width 148 height 24
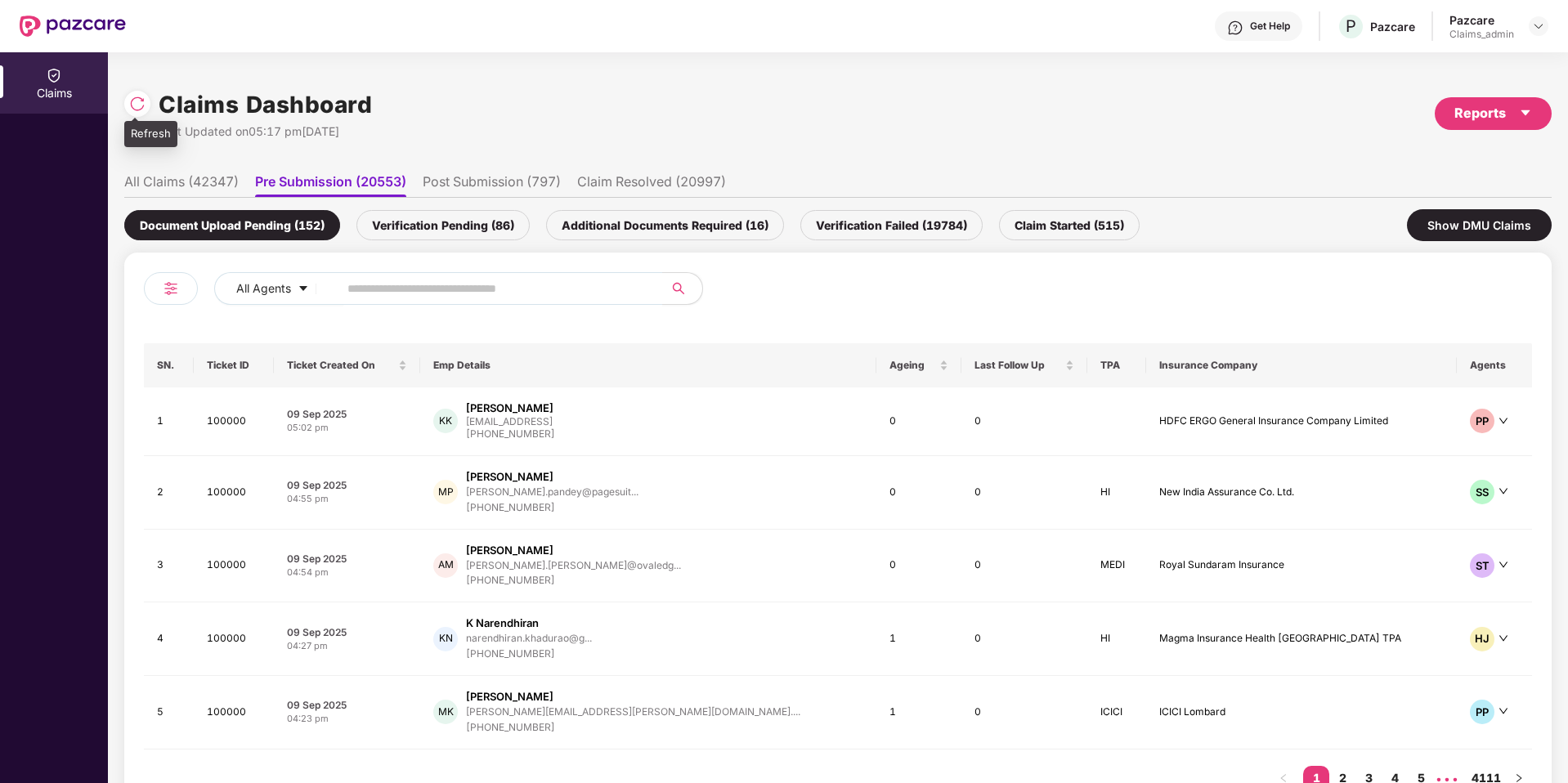
click at [147, 104] on div at bounding box center [137, 103] width 27 height 27
click at [419, 225] on div "Verification Pending (86)" at bounding box center [442, 224] width 173 height 30
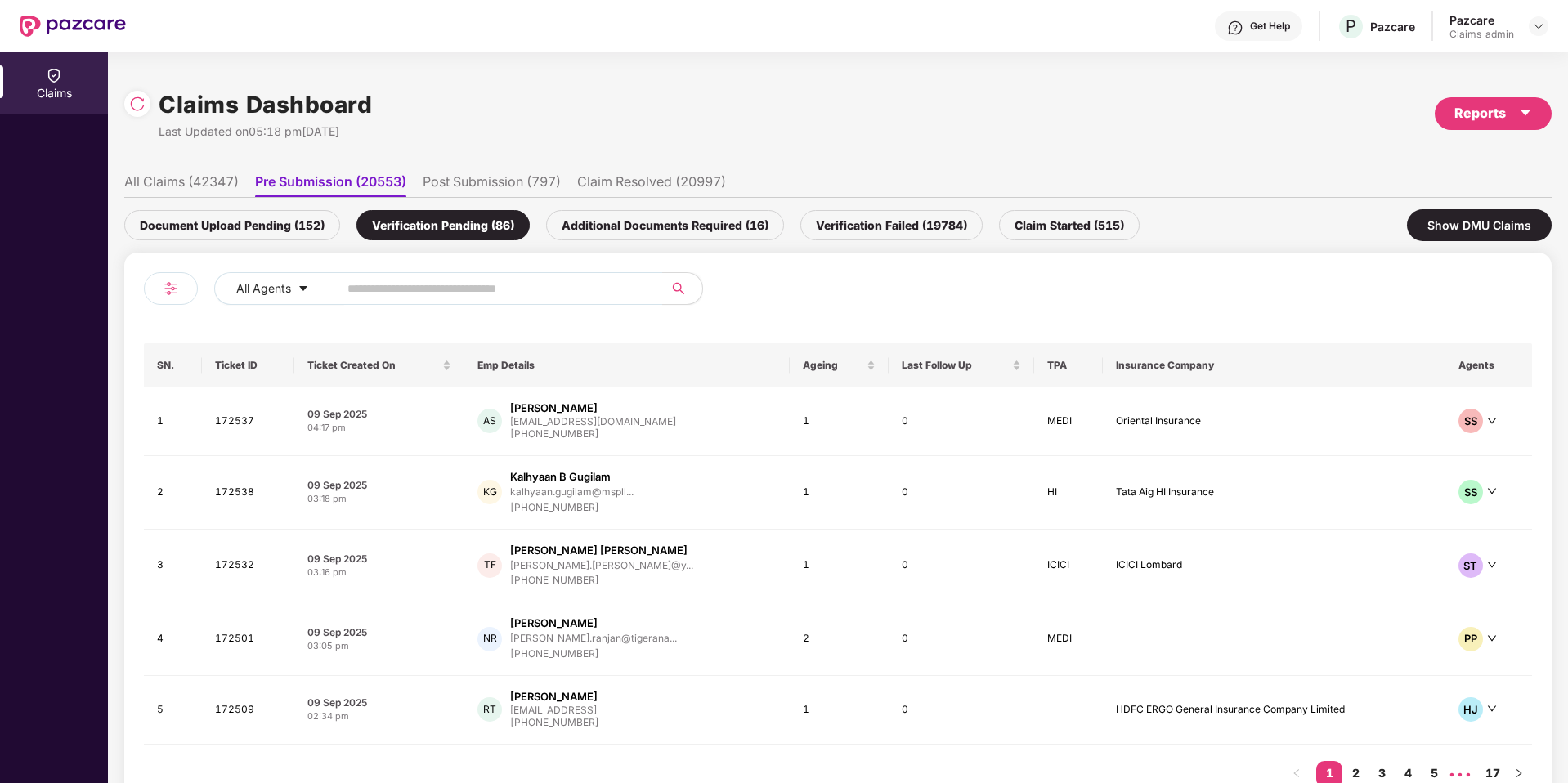
click at [209, 179] on li "All Claims (42347)" at bounding box center [181, 185] width 114 height 24
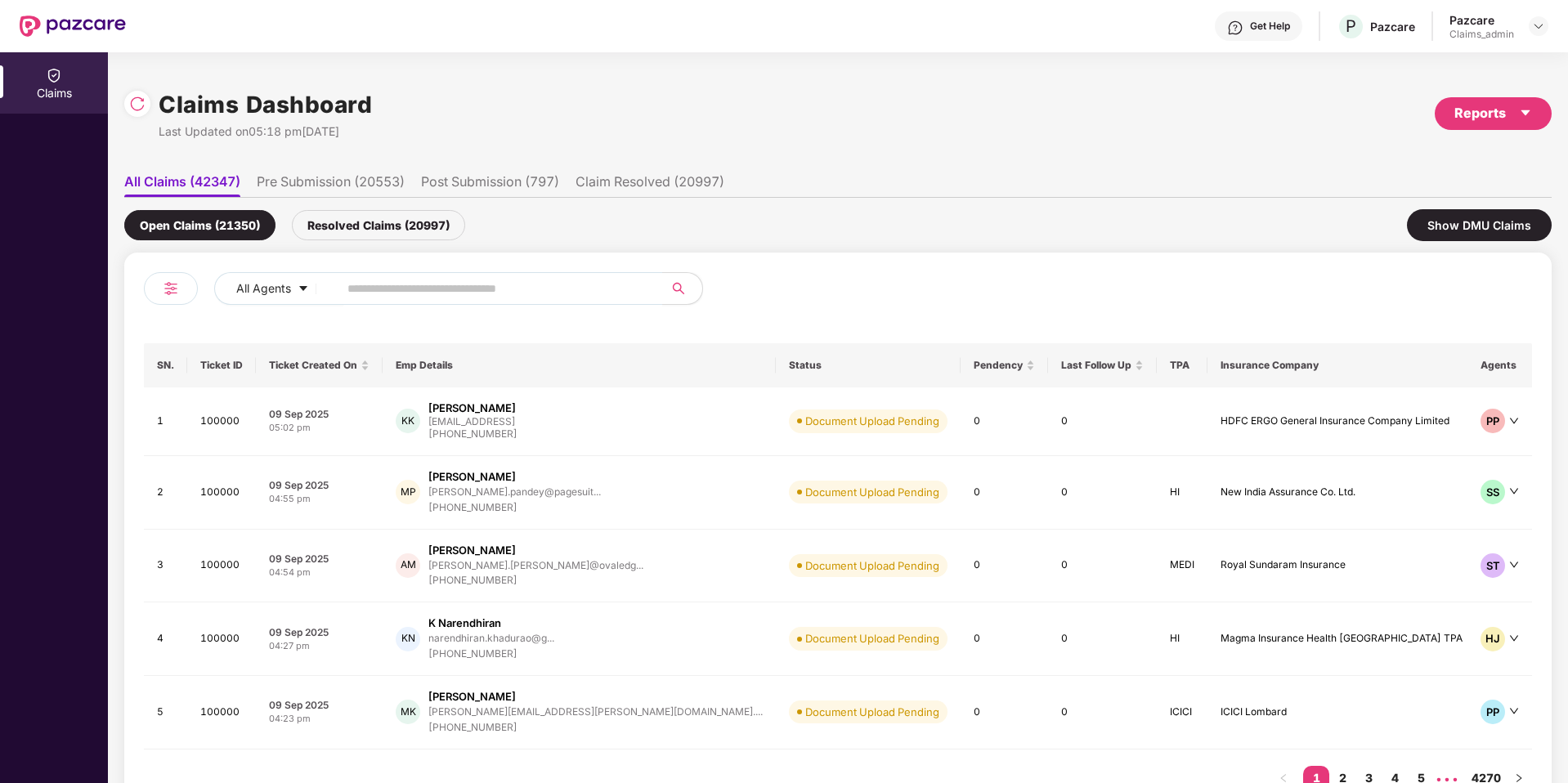
click at [327, 180] on li "Pre Submission (20553)" at bounding box center [331, 185] width 148 height 24
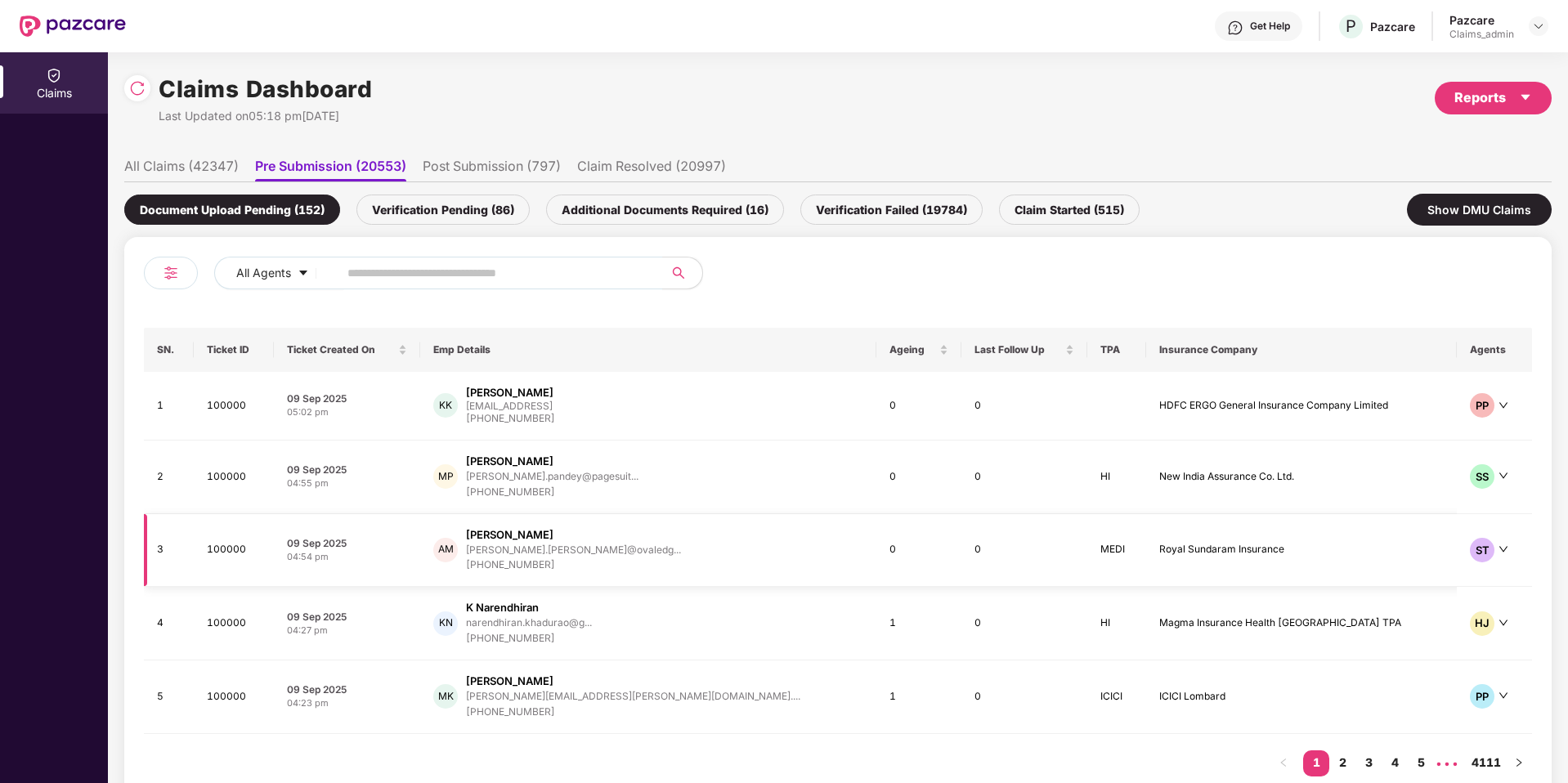
scroll to position [57, 0]
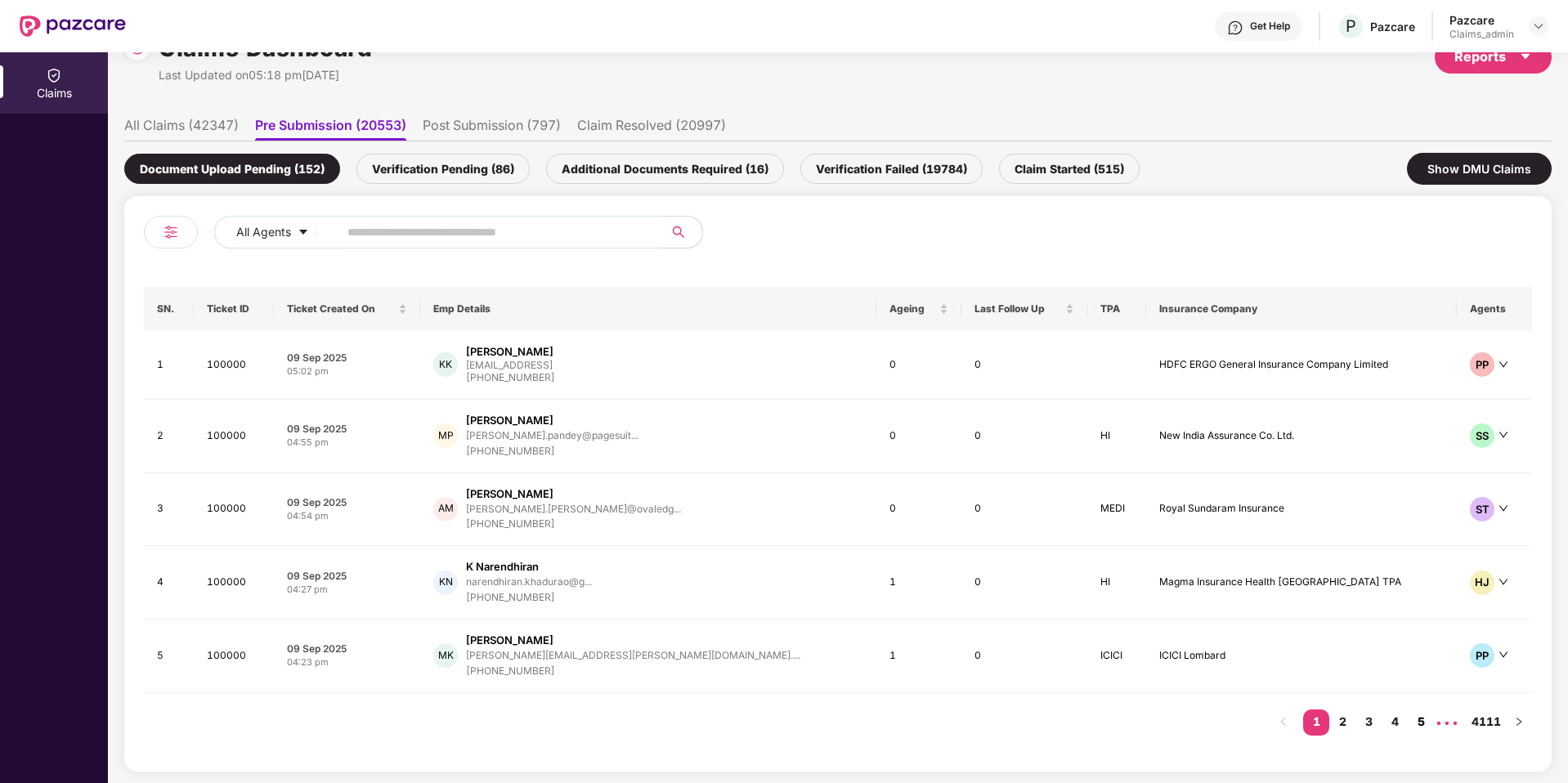
click at [1414, 719] on link "5" at bounding box center [1421, 722] width 27 height 25
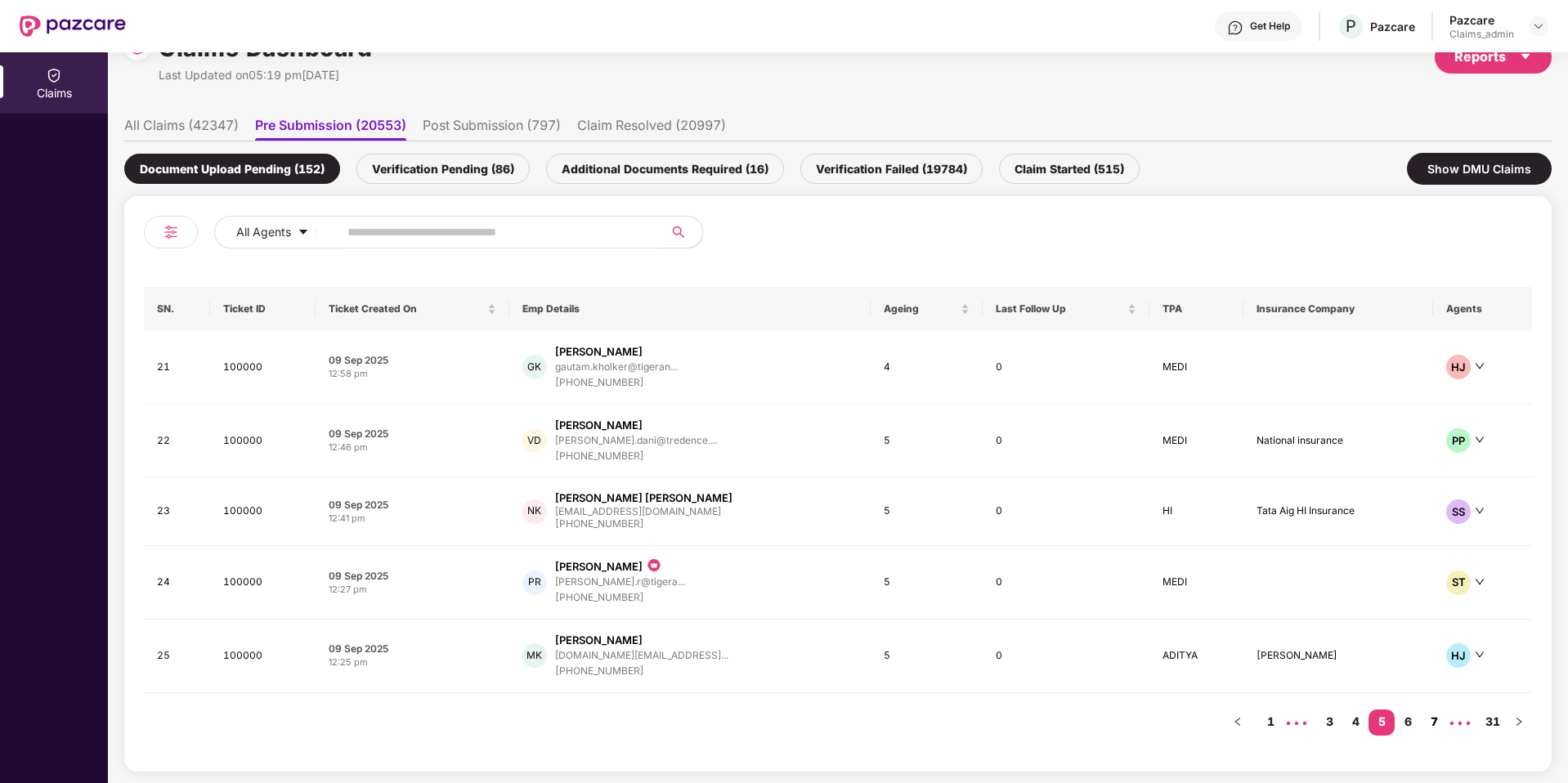
click at [1437, 721] on link "7" at bounding box center [1433, 722] width 27 height 25
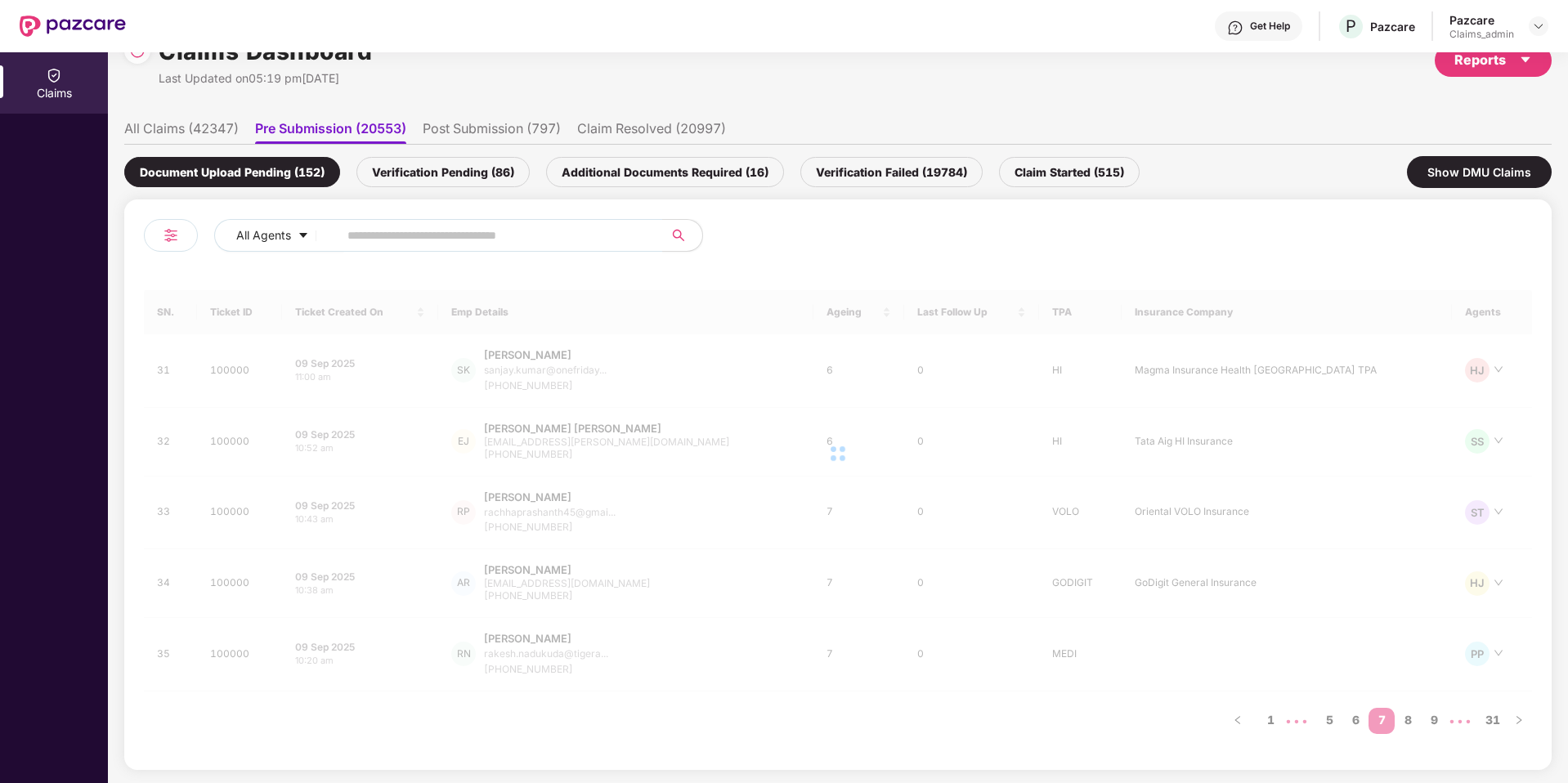
scroll to position [52, 0]
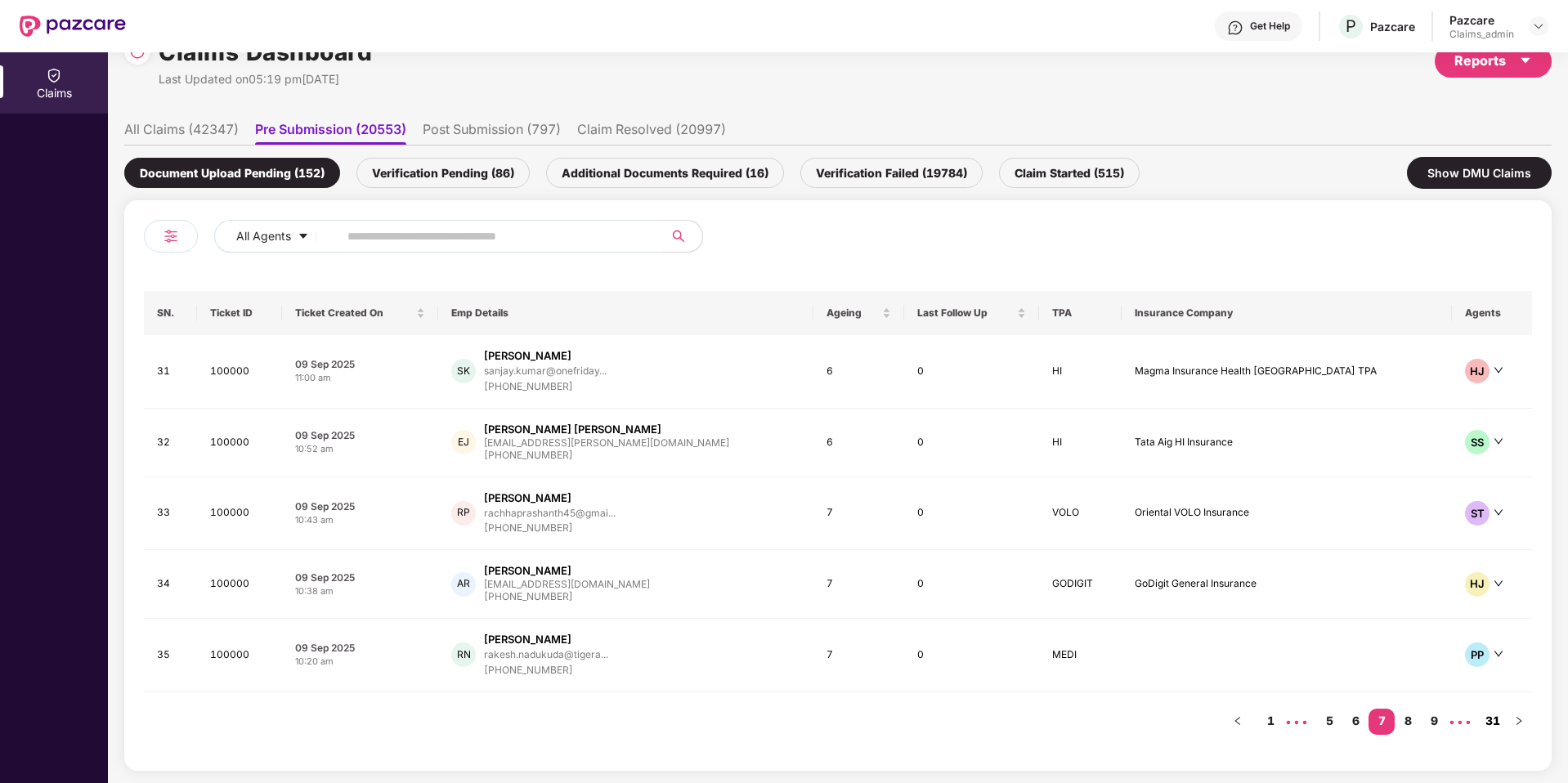
click at [1491, 717] on link "31" at bounding box center [1492, 721] width 27 height 25
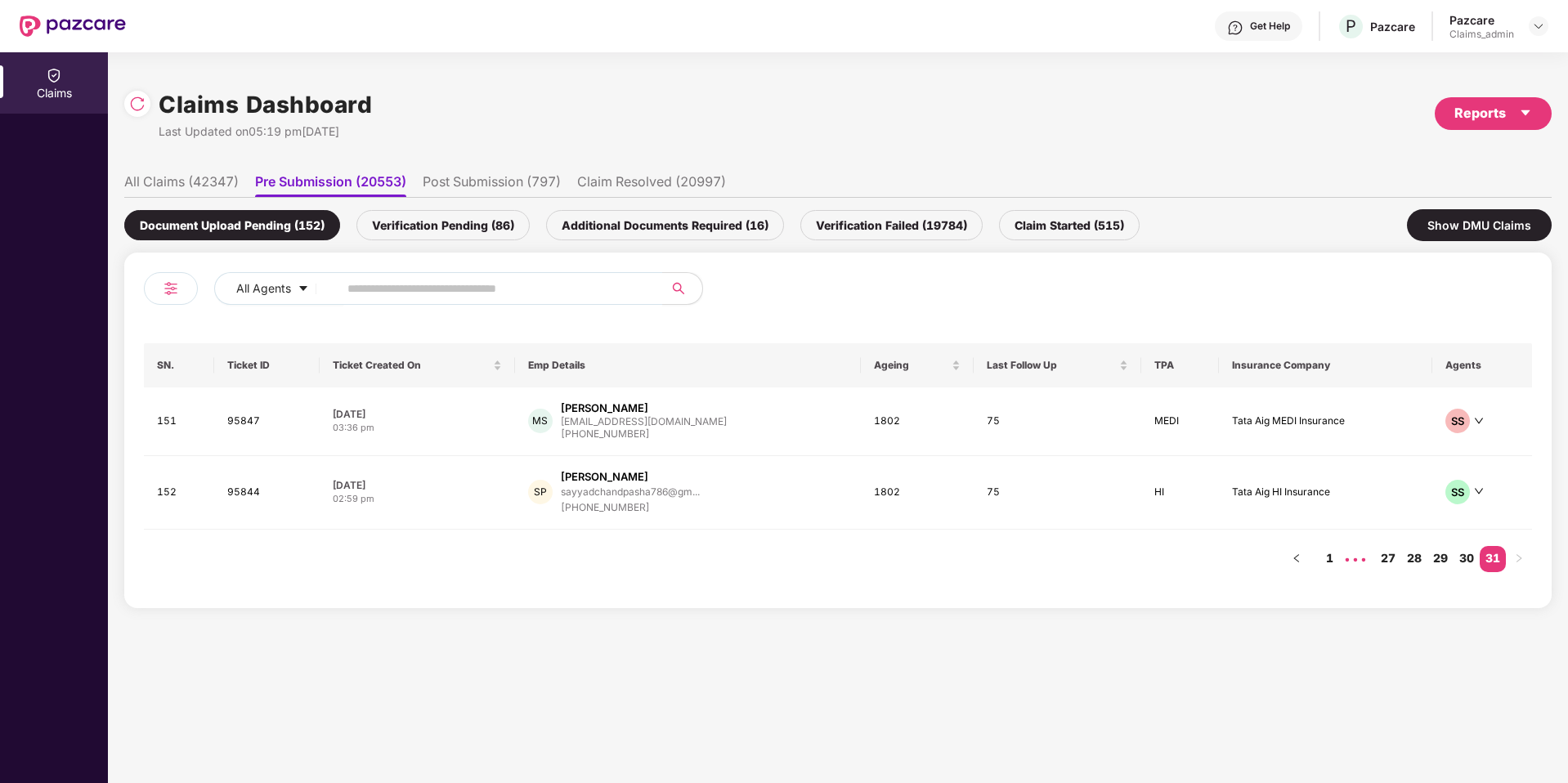
scroll to position [0, 0]
click at [1465, 550] on link "30" at bounding box center [1466, 558] width 27 height 25
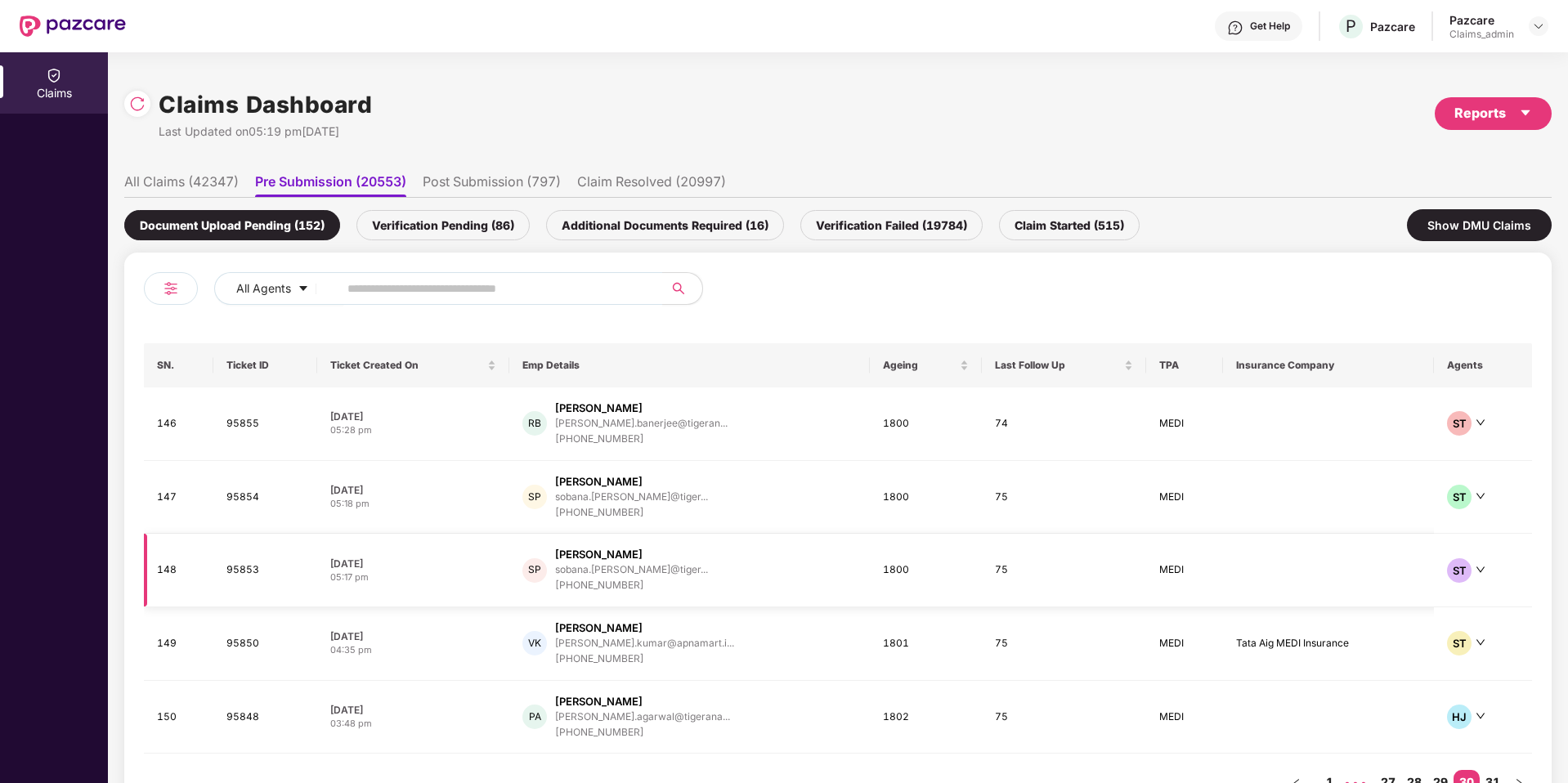
scroll to position [61, 0]
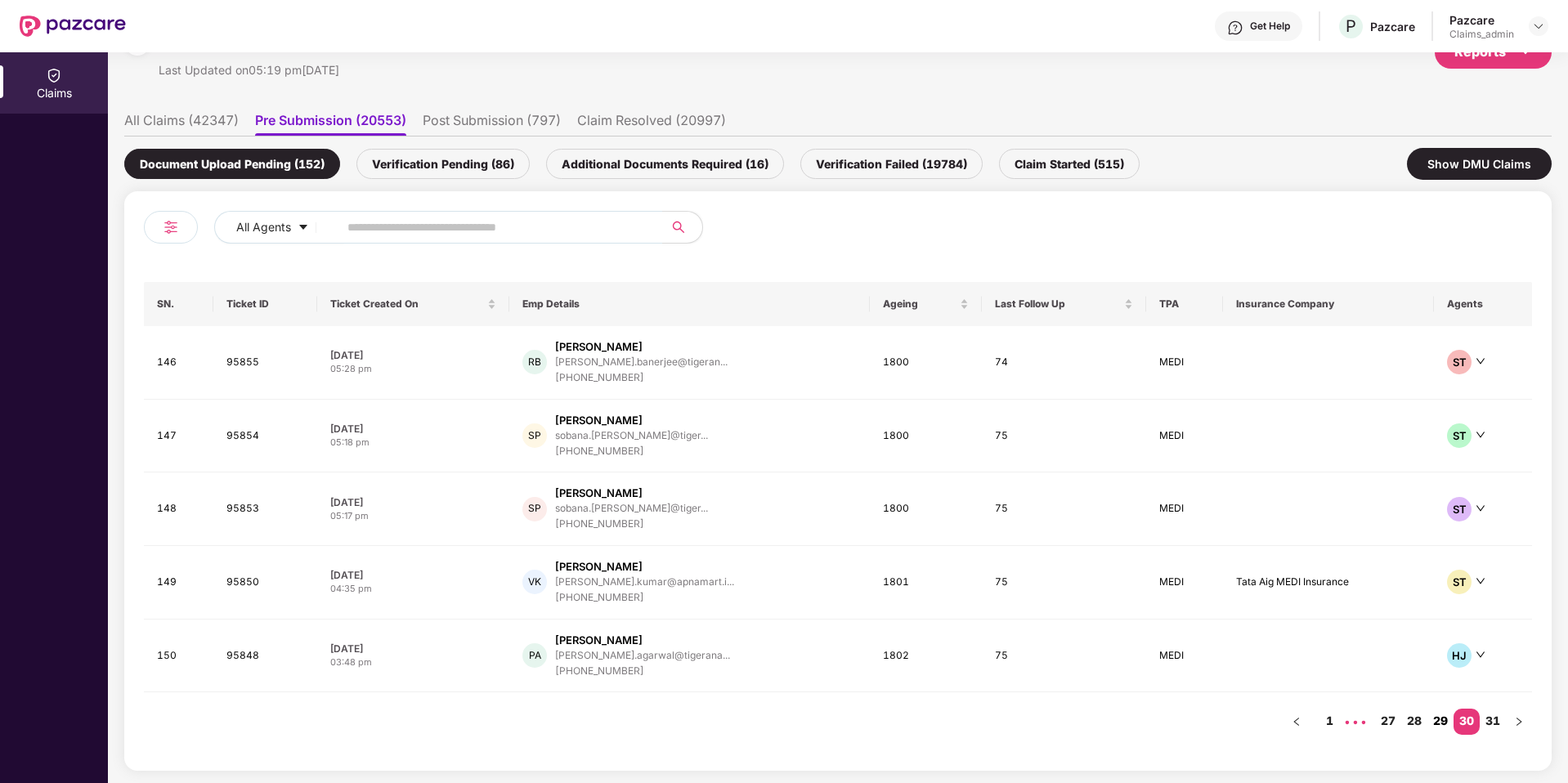
click at [1435, 728] on link "29" at bounding box center [1440, 721] width 27 height 25
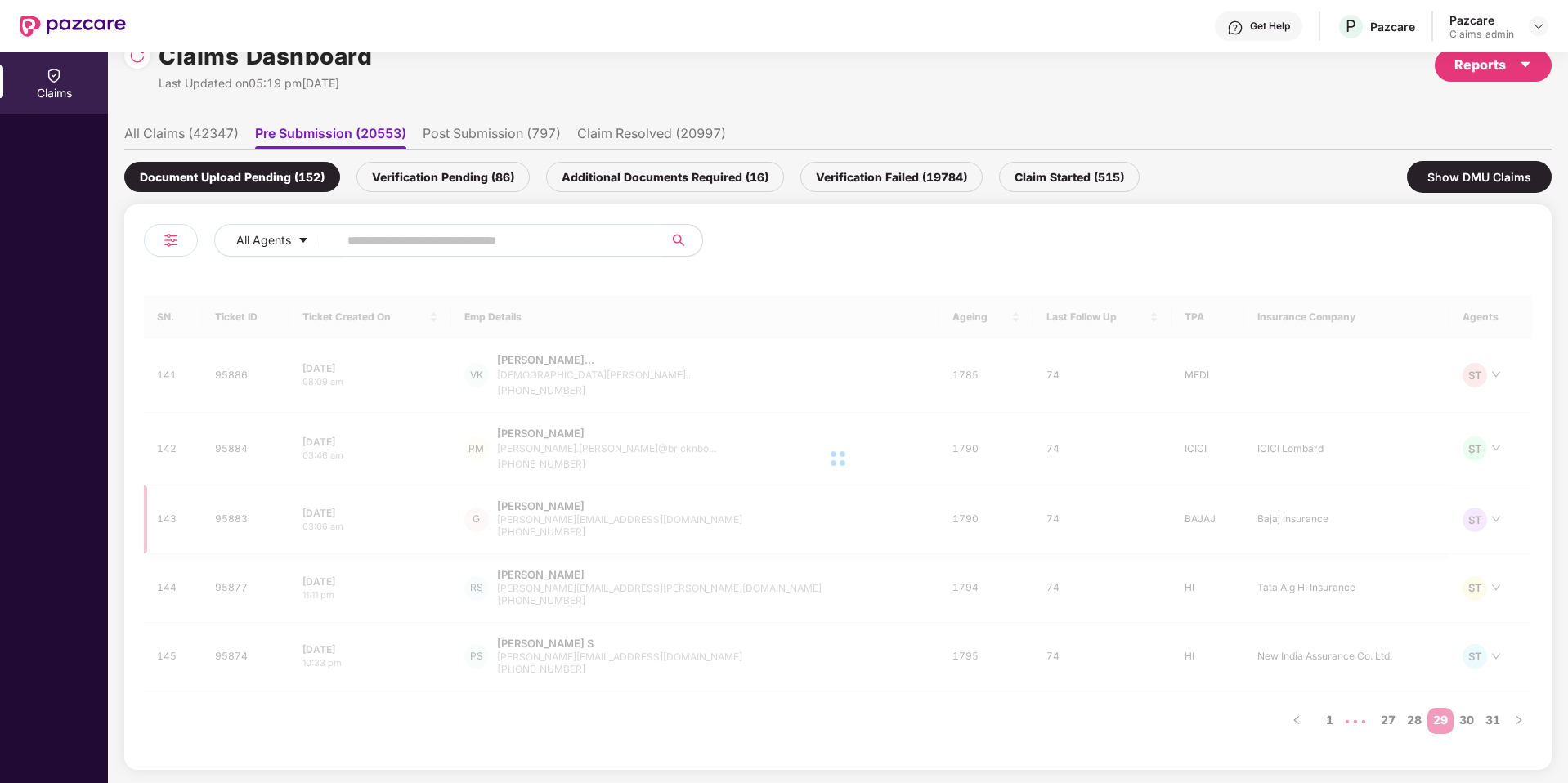
scroll to position [48, 0]
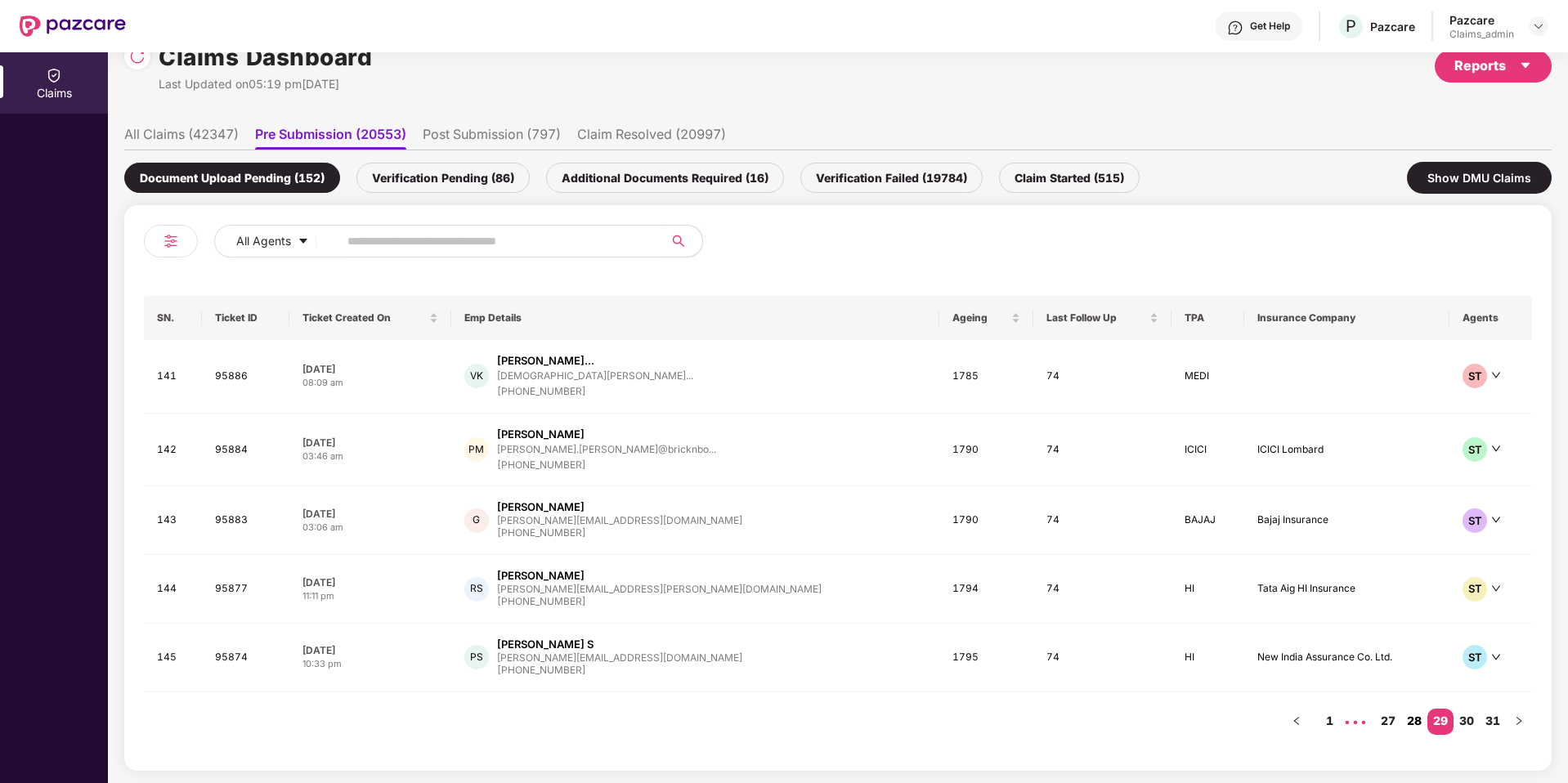
click at [1407, 709] on link "28" at bounding box center [1414, 721] width 27 height 25
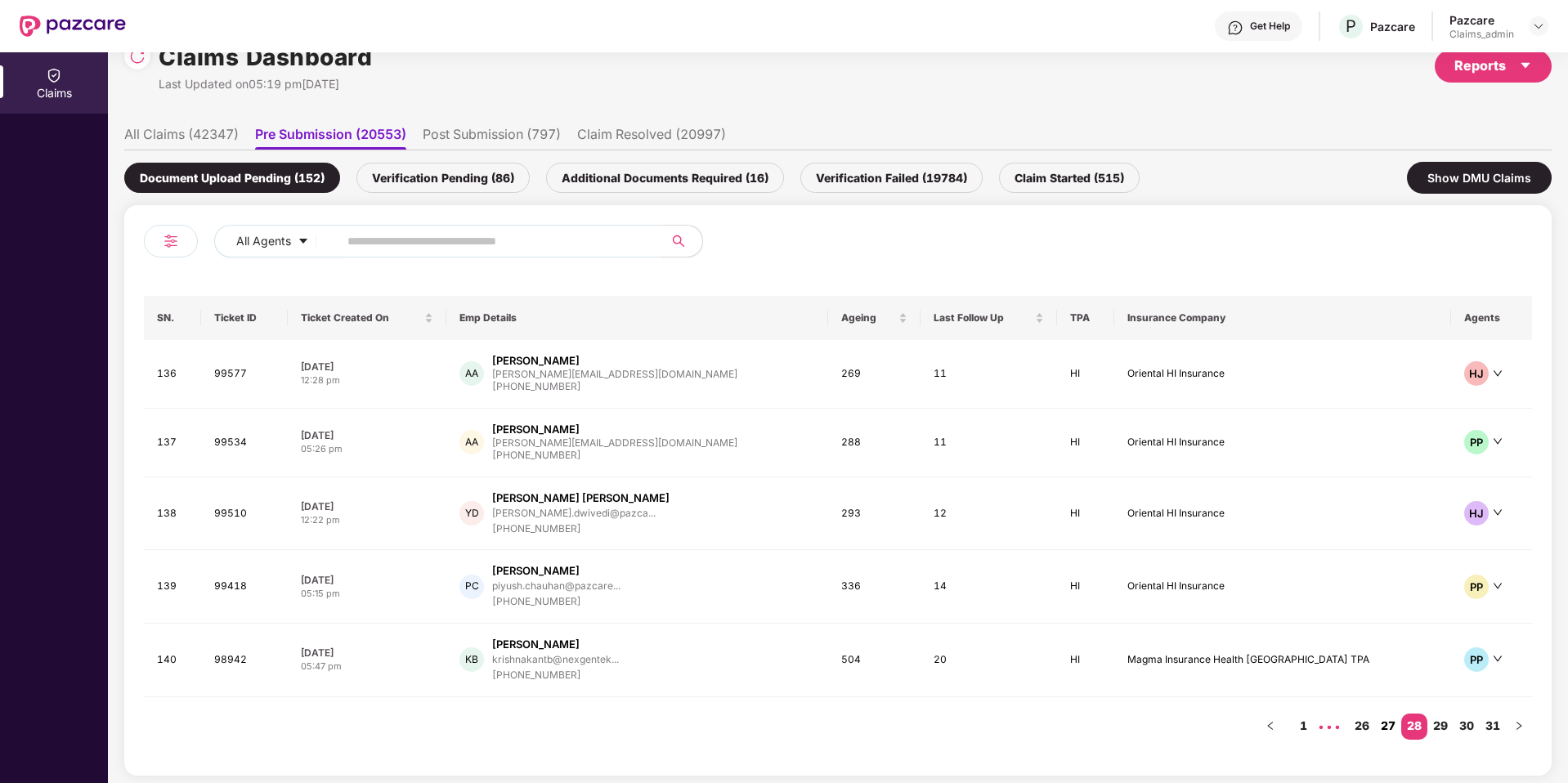
click at [1386, 719] on link "27" at bounding box center [1388, 725] width 27 height 25
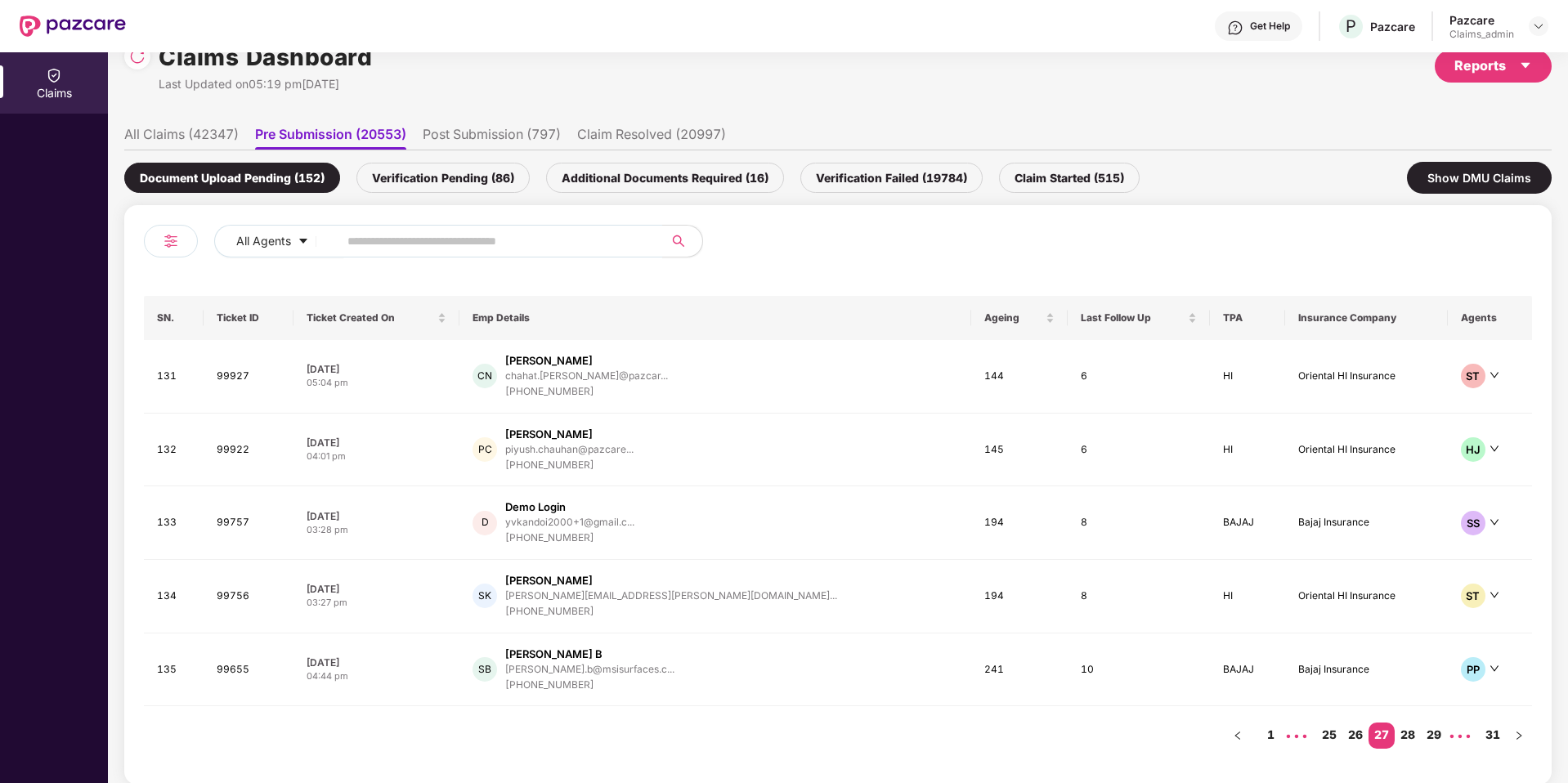
click at [487, 174] on div "Verification Pending (86)" at bounding box center [442, 178] width 173 height 30
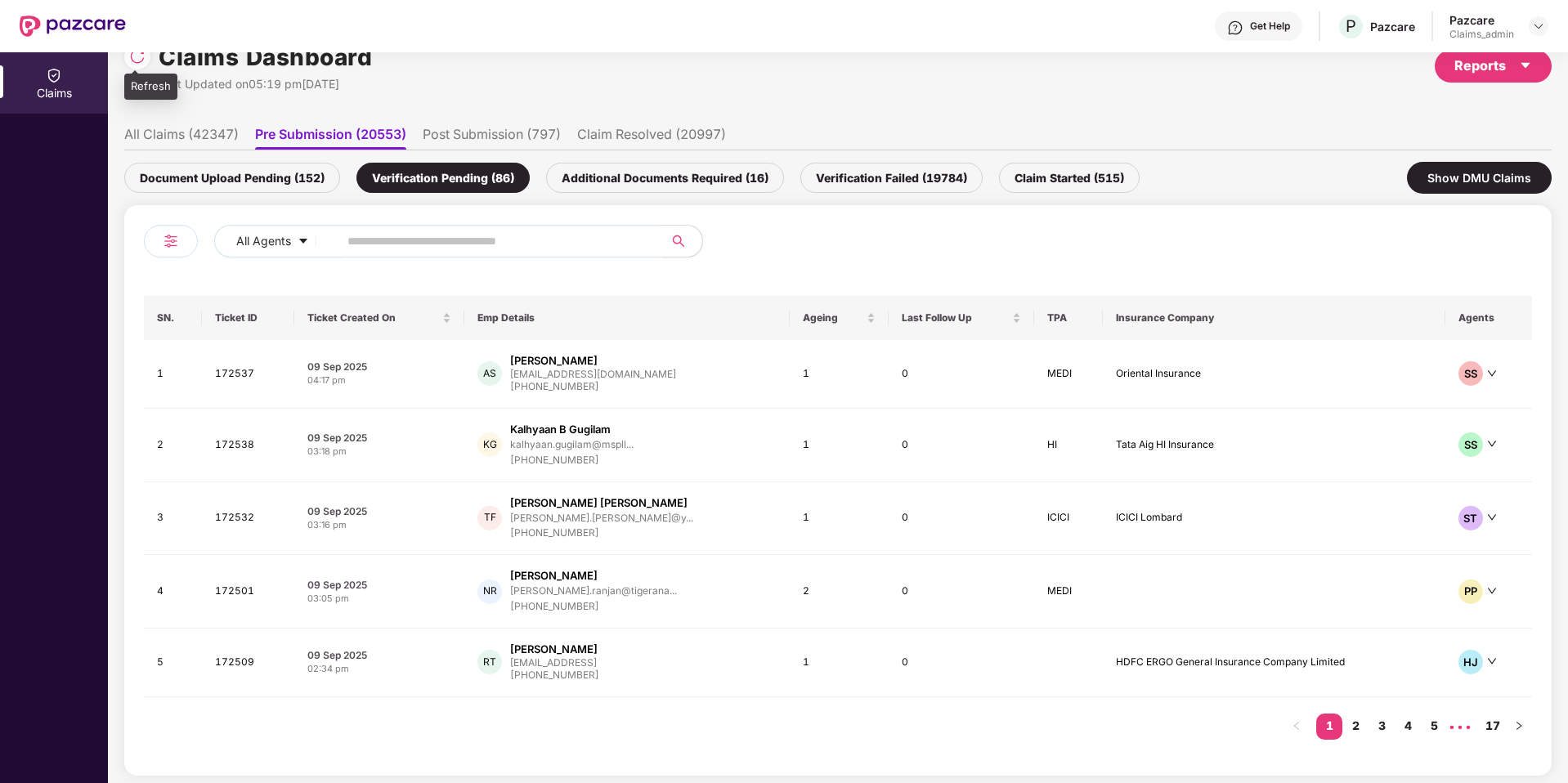
click at [137, 56] on img at bounding box center [137, 57] width 16 height 16
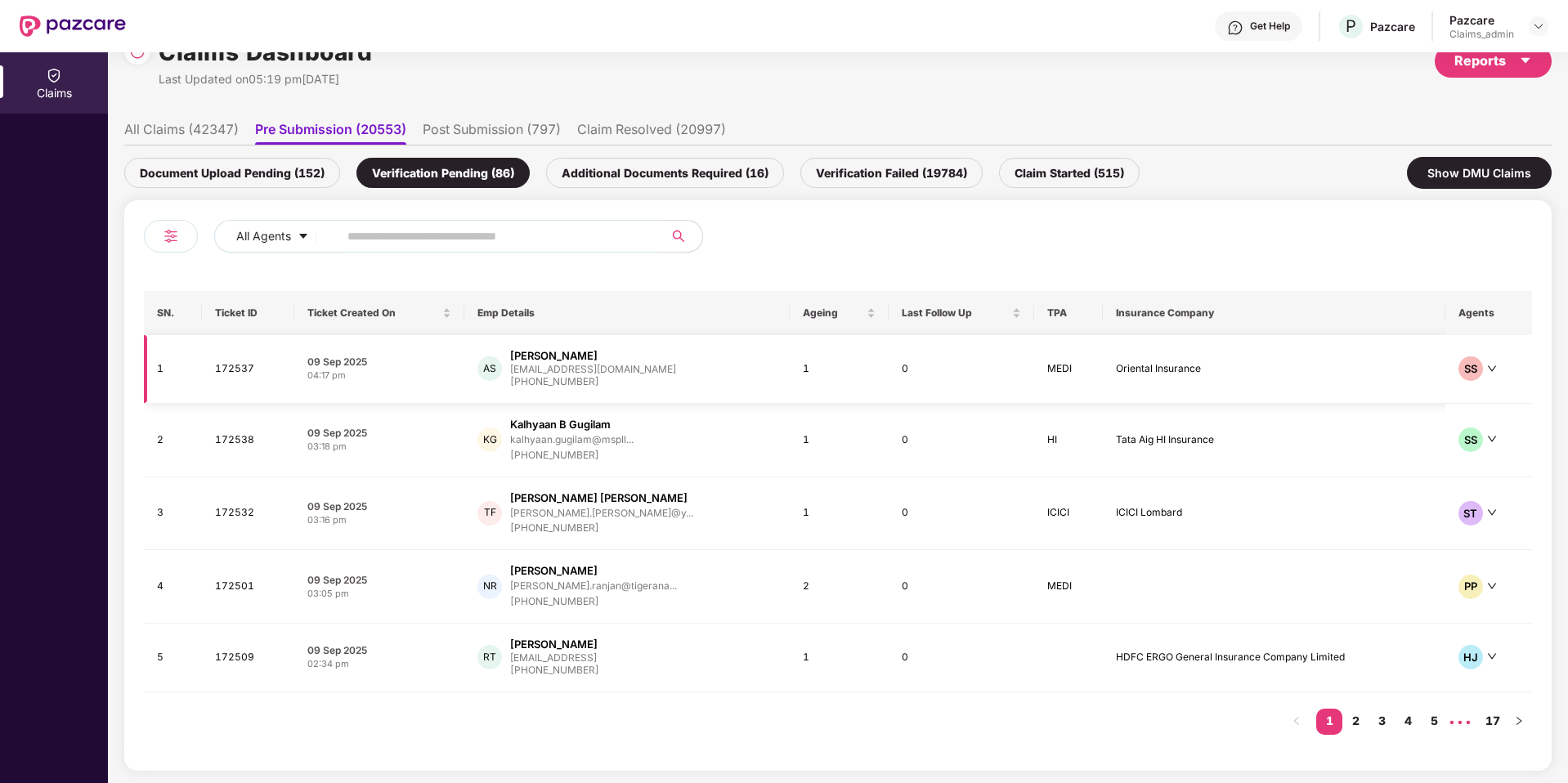
scroll to position [0, 0]
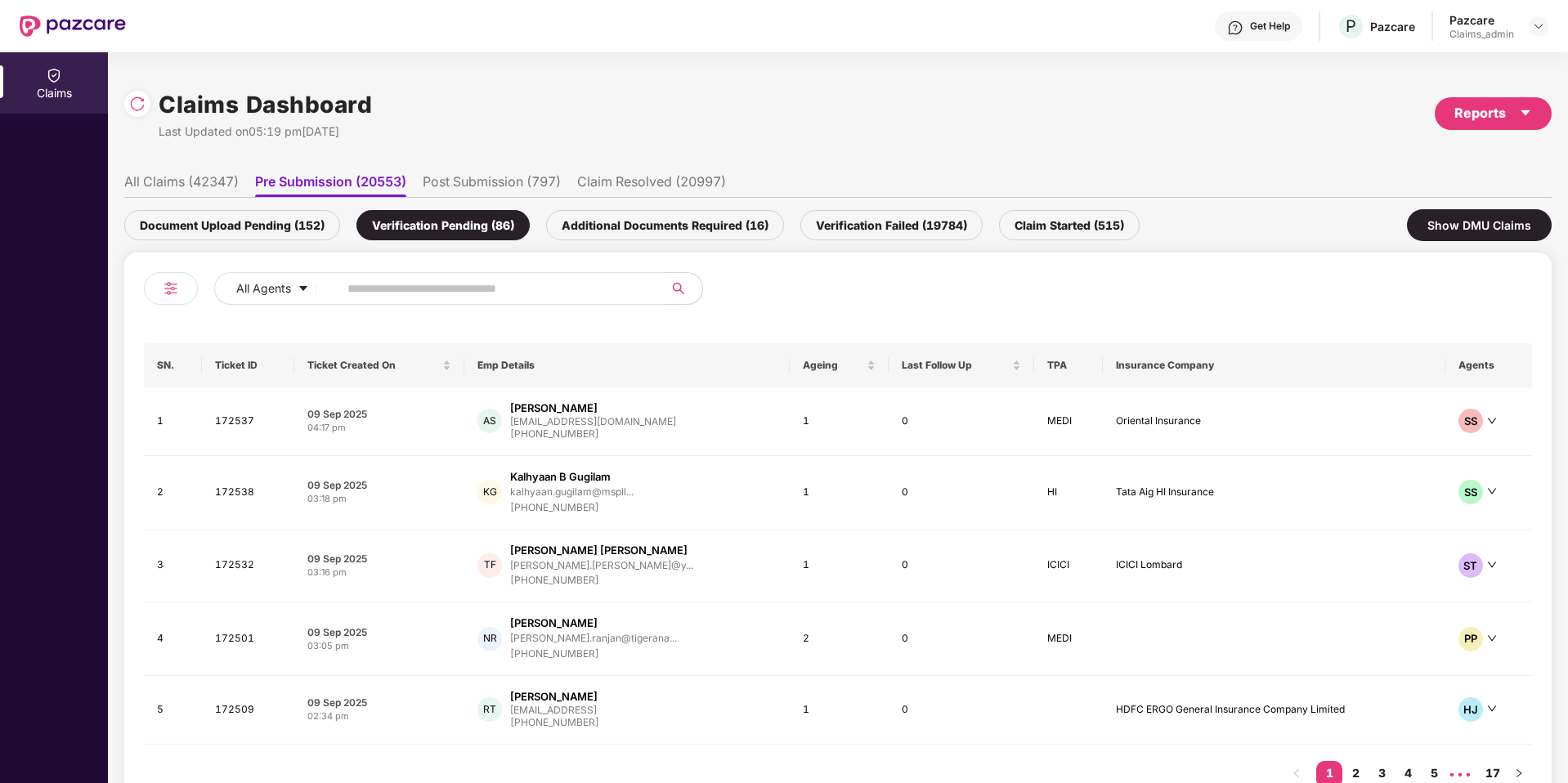
click at [280, 222] on div "Document Upload Pending (152)" at bounding box center [233, 224] width 216 height 30
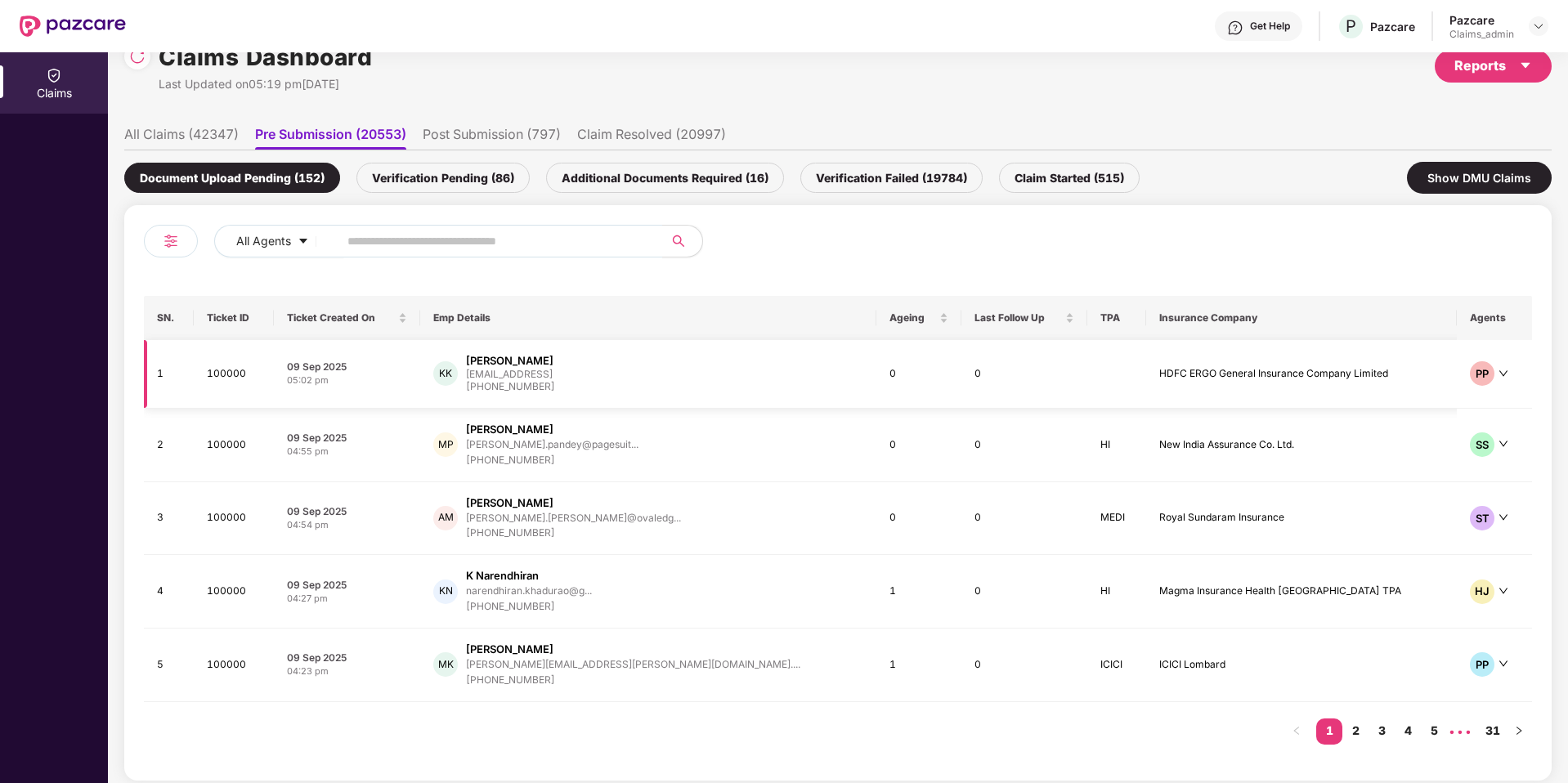
scroll to position [57, 0]
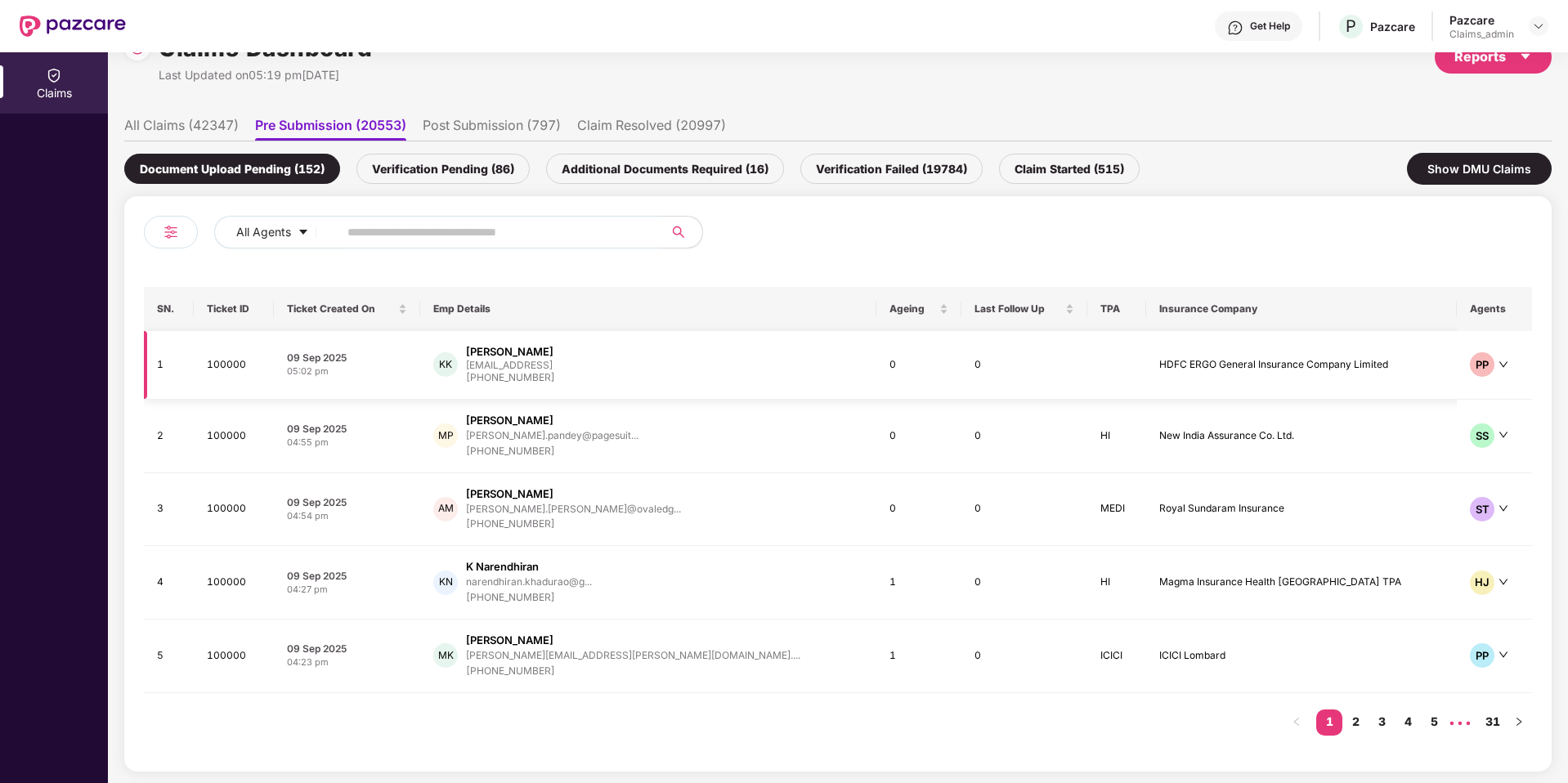
click at [741, 384] on td "KK [PERSON_NAME] [EMAIL_ADDRESS] [PHONE_NUMBER]" at bounding box center [648, 364] width 456 height 69
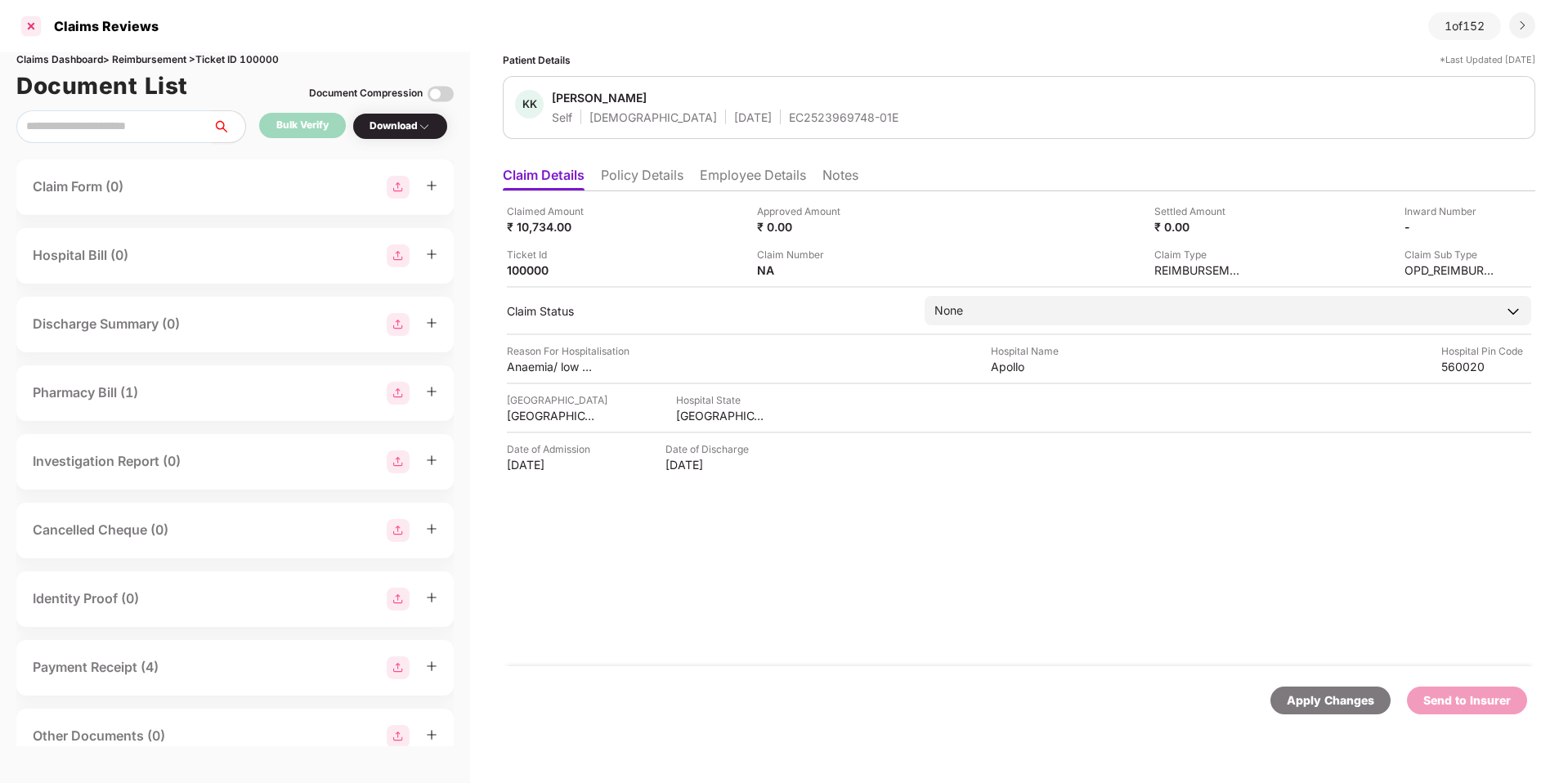
click at [34, 27] on div at bounding box center [31, 26] width 27 height 27
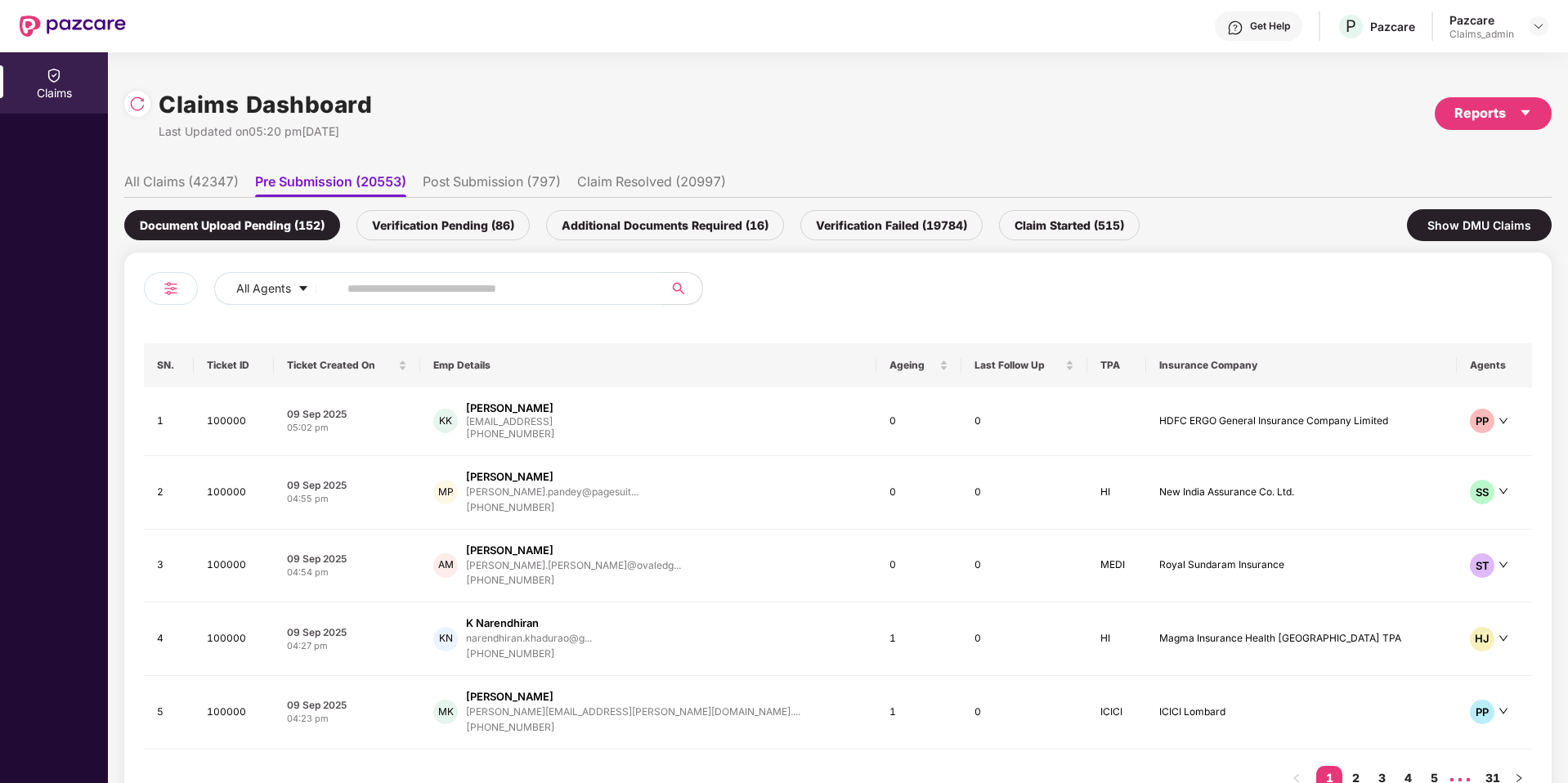
click at [436, 230] on div "Verification Pending (86)" at bounding box center [442, 224] width 173 height 30
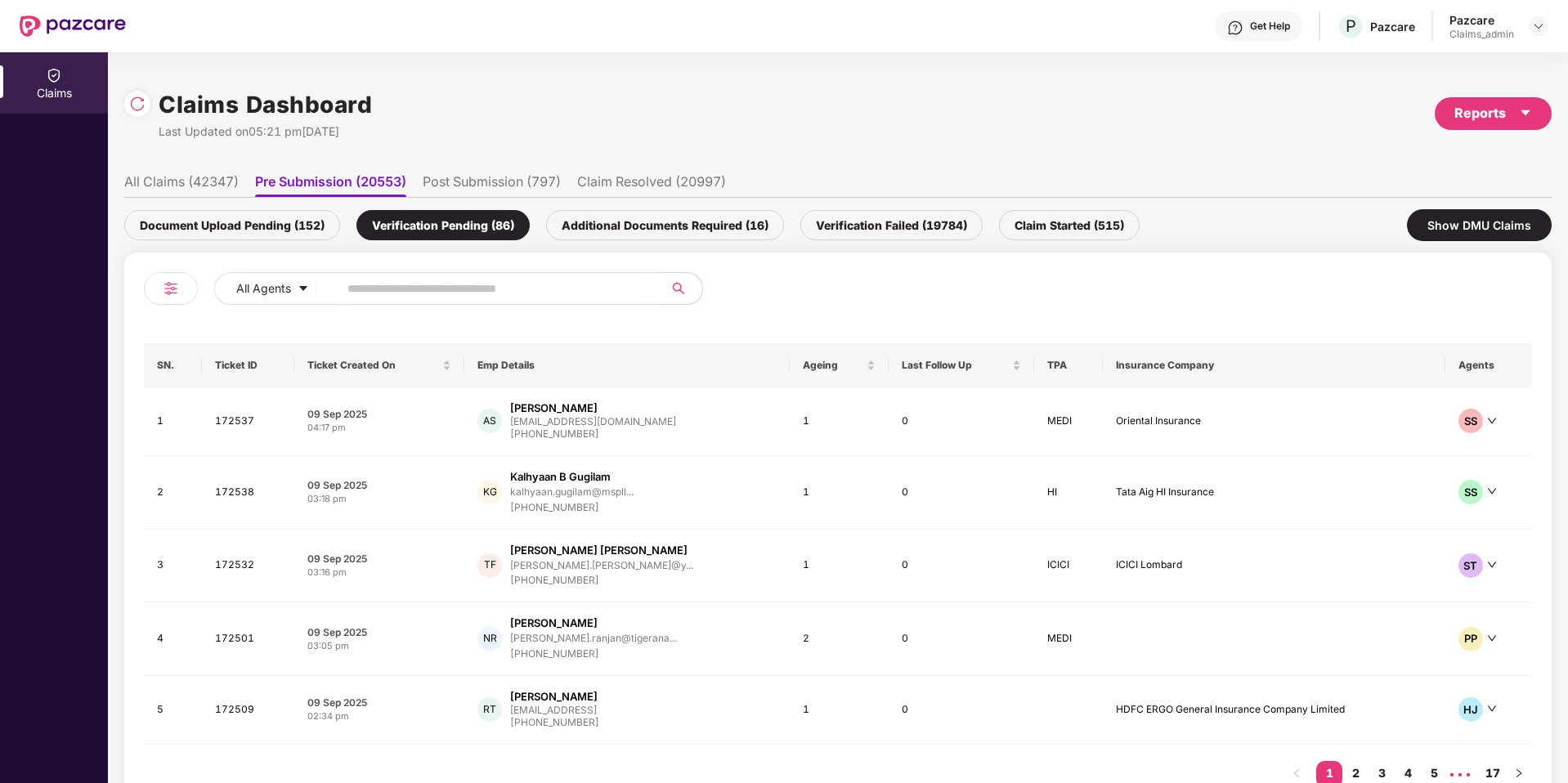
click at [282, 215] on div "Document Upload Pending (152)" at bounding box center [233, 224] width 216 height 30
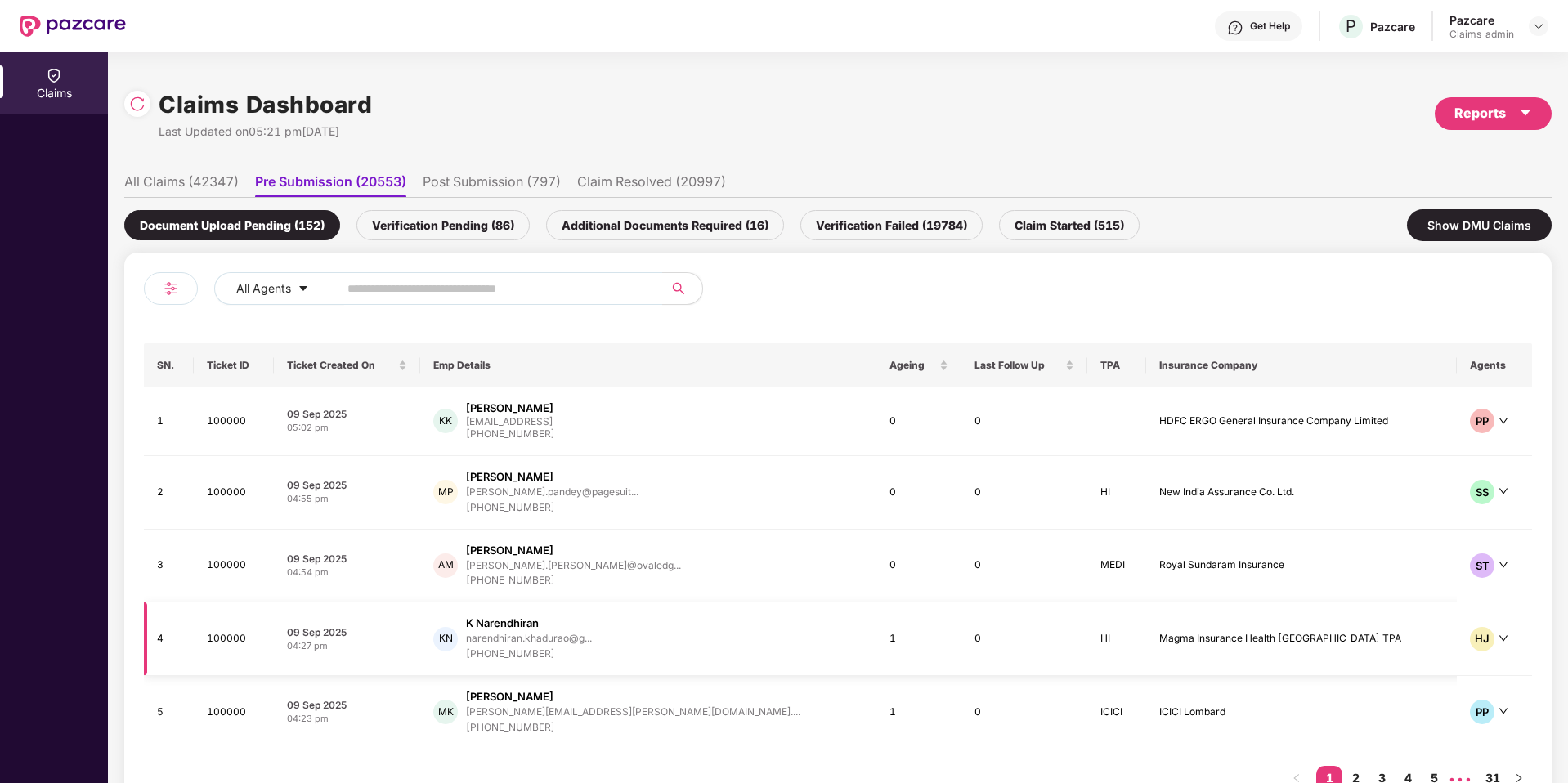
scroll to position [57, 0]
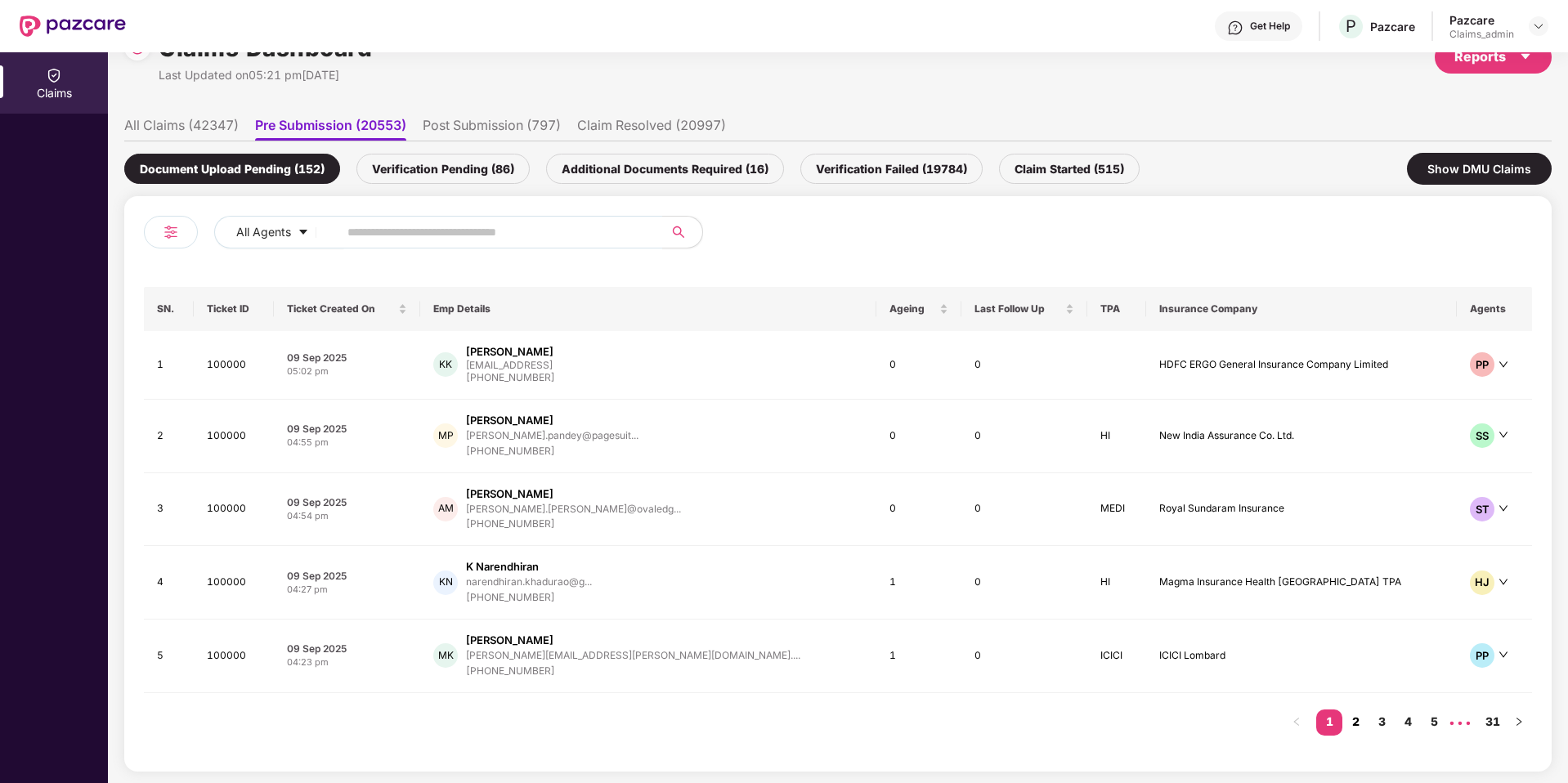
click at [1360, 727] on link "2" at bounding box center [1356, 722] width 27 height 25
click at [430, 168] on div "Verification Pending (86)" at bounding box center [442, 169] width 173 height 30
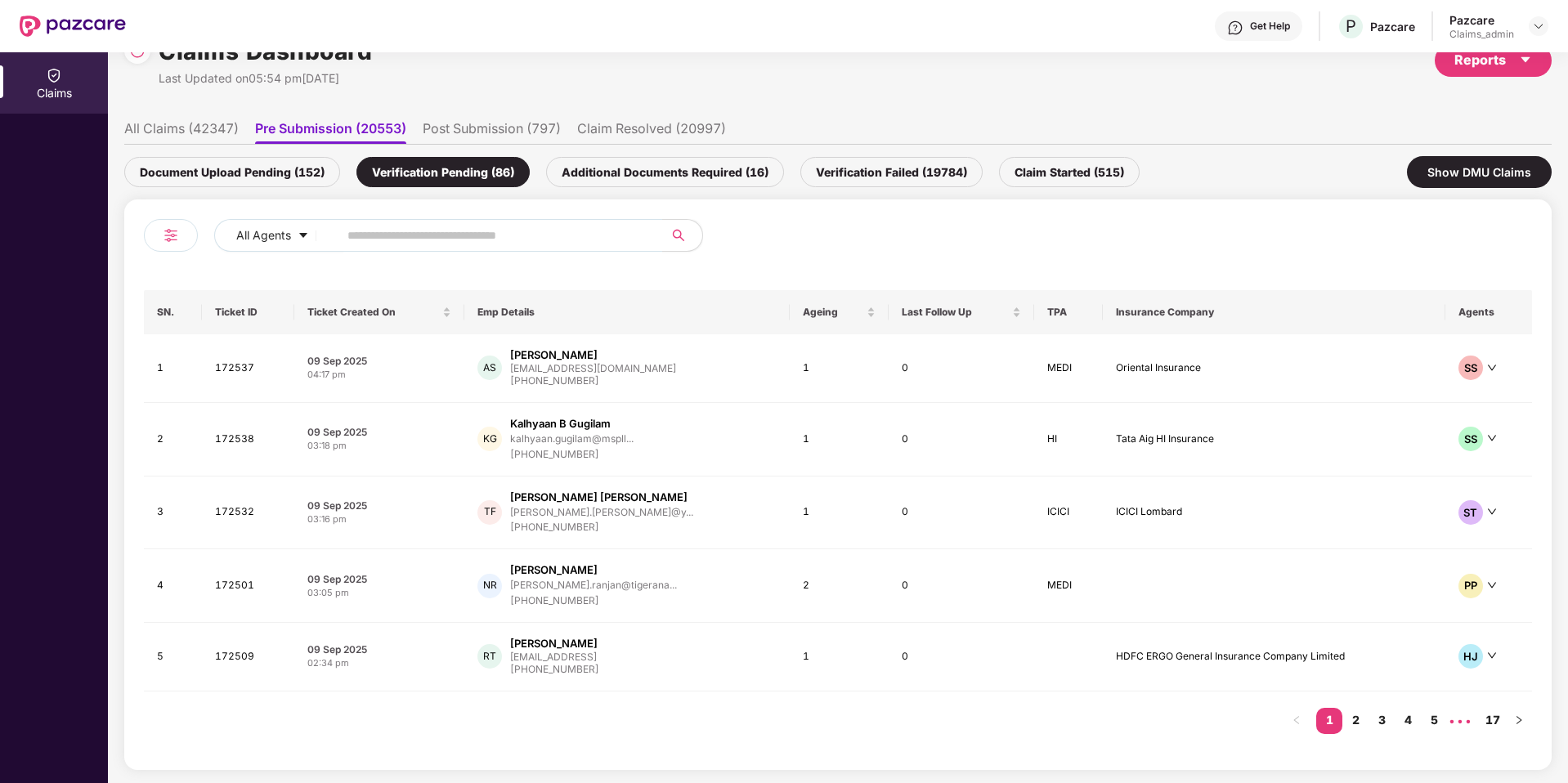
scroll to position [52, 0]
click at [427, 224] on input "text" at bounding box center [494, 236] width 293 height 25
paste input "******"
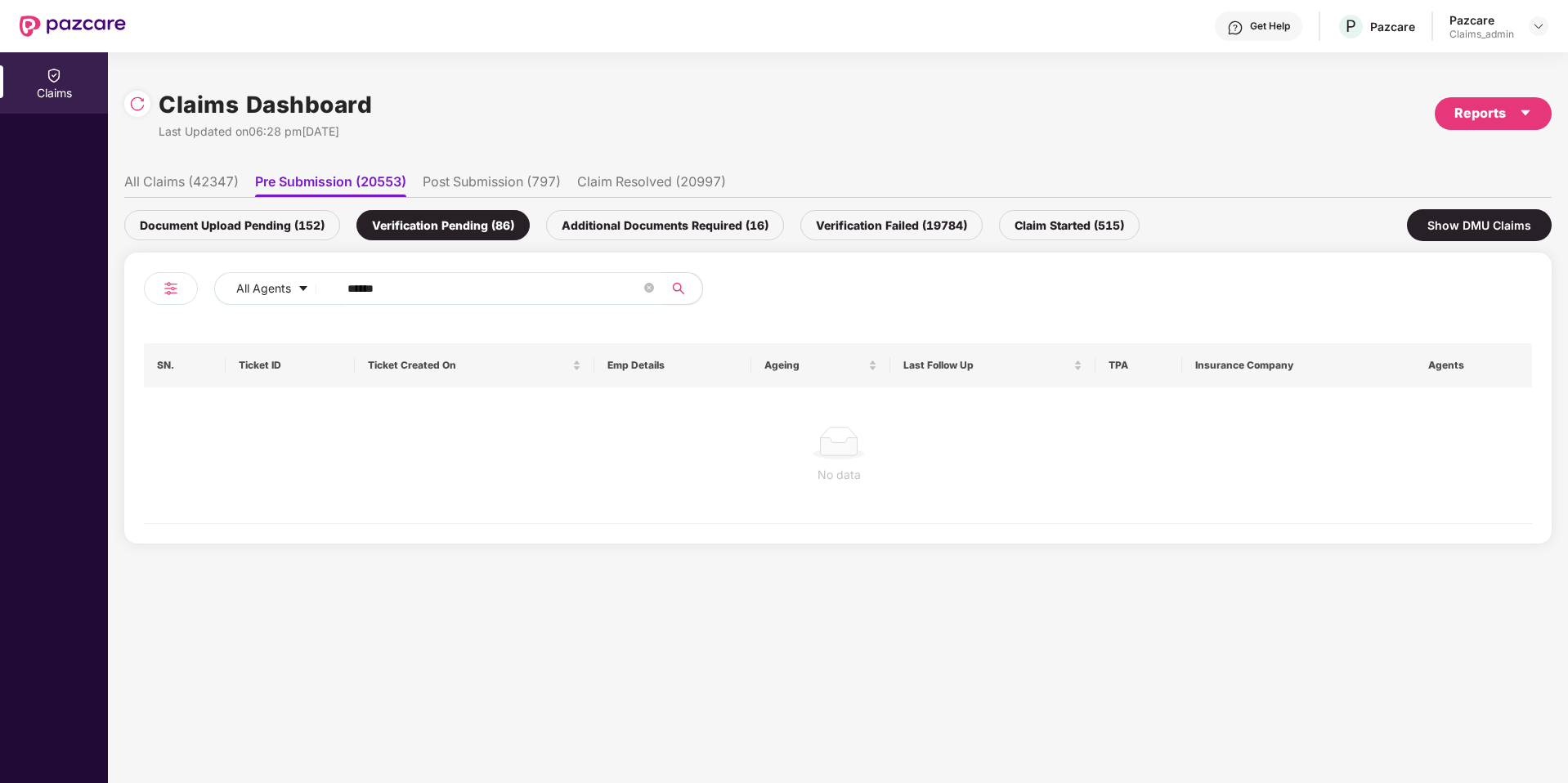
scroll to position [0, 0]
type input "******"
click at [219, 163] on div "Claims Dashboard Last Updated on 06:28 pm[DATE] Reports All Claims (42347) Pre …" at bounding box center [838, 313] width 1427 height 486
click at [219, 179] on li "All Claims (42347)" at bounding box center [181, 185] width 114 height 24
